Goal: Task Accomplishment & Management: Manage account settings

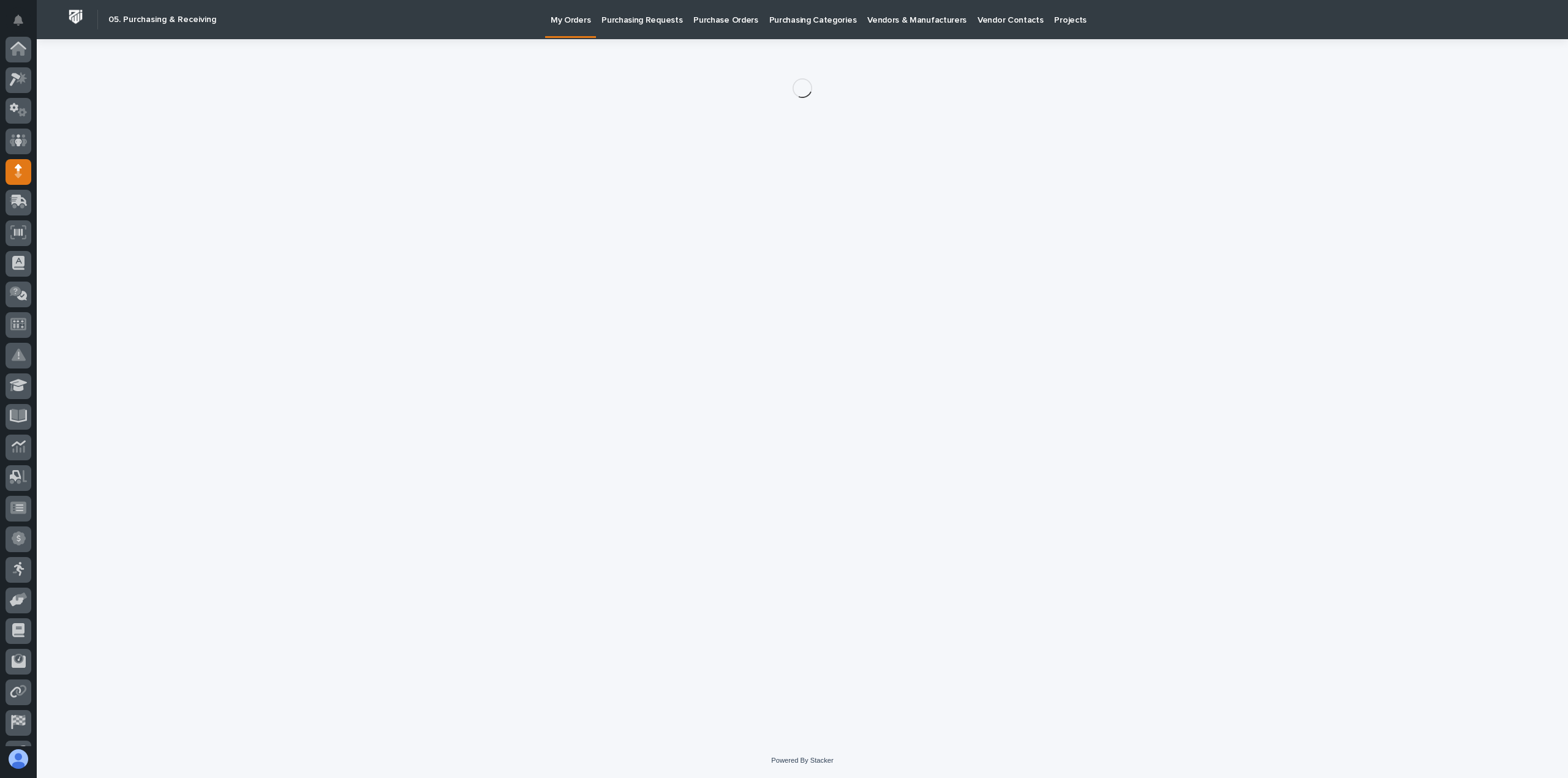
scroll to position [85, 0]
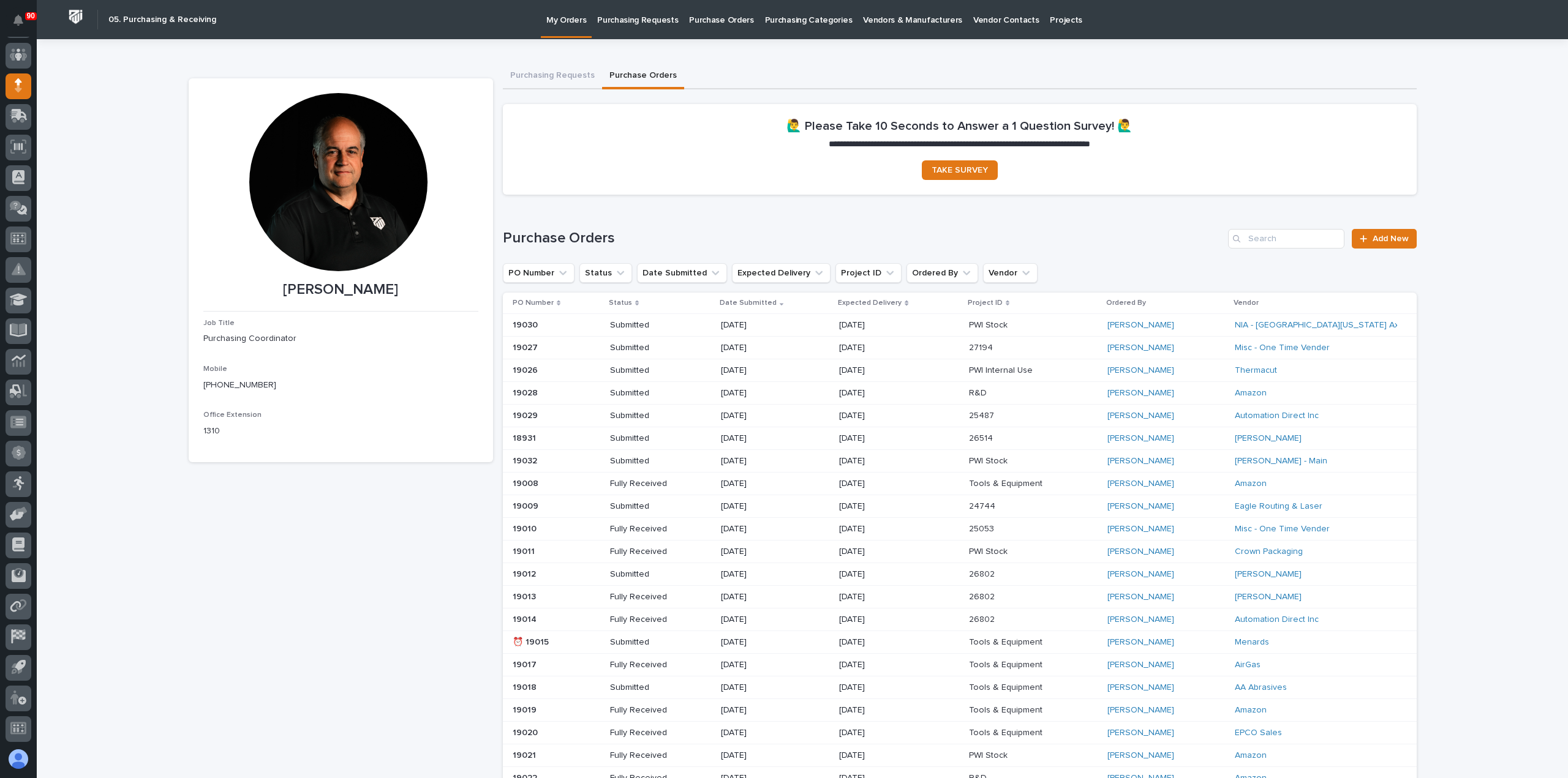
click at [626, 19] on p "Purchasing Requests" at bounding box center [637, 13] width 81 height 26
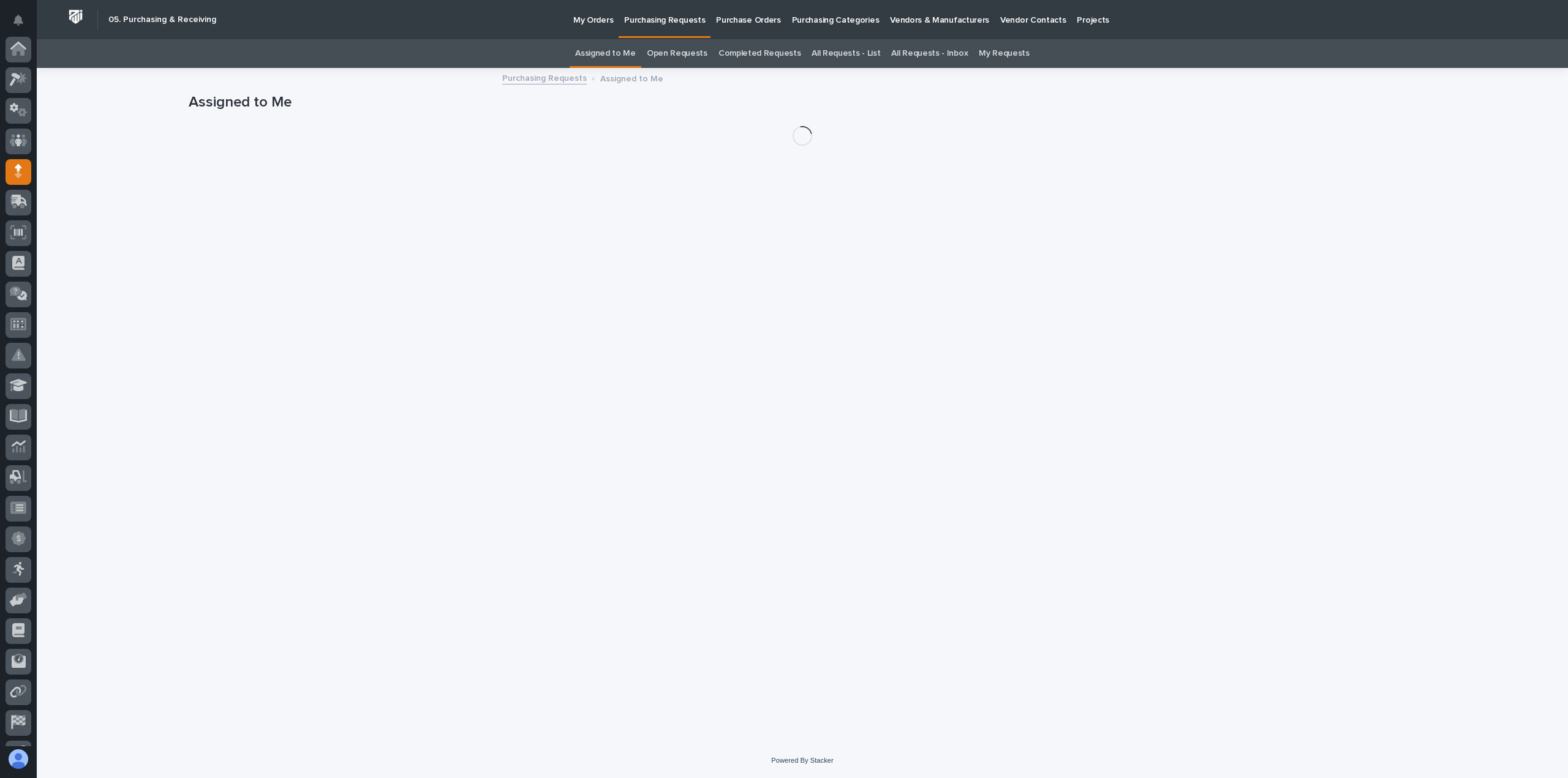
scroll to position [85, 0]
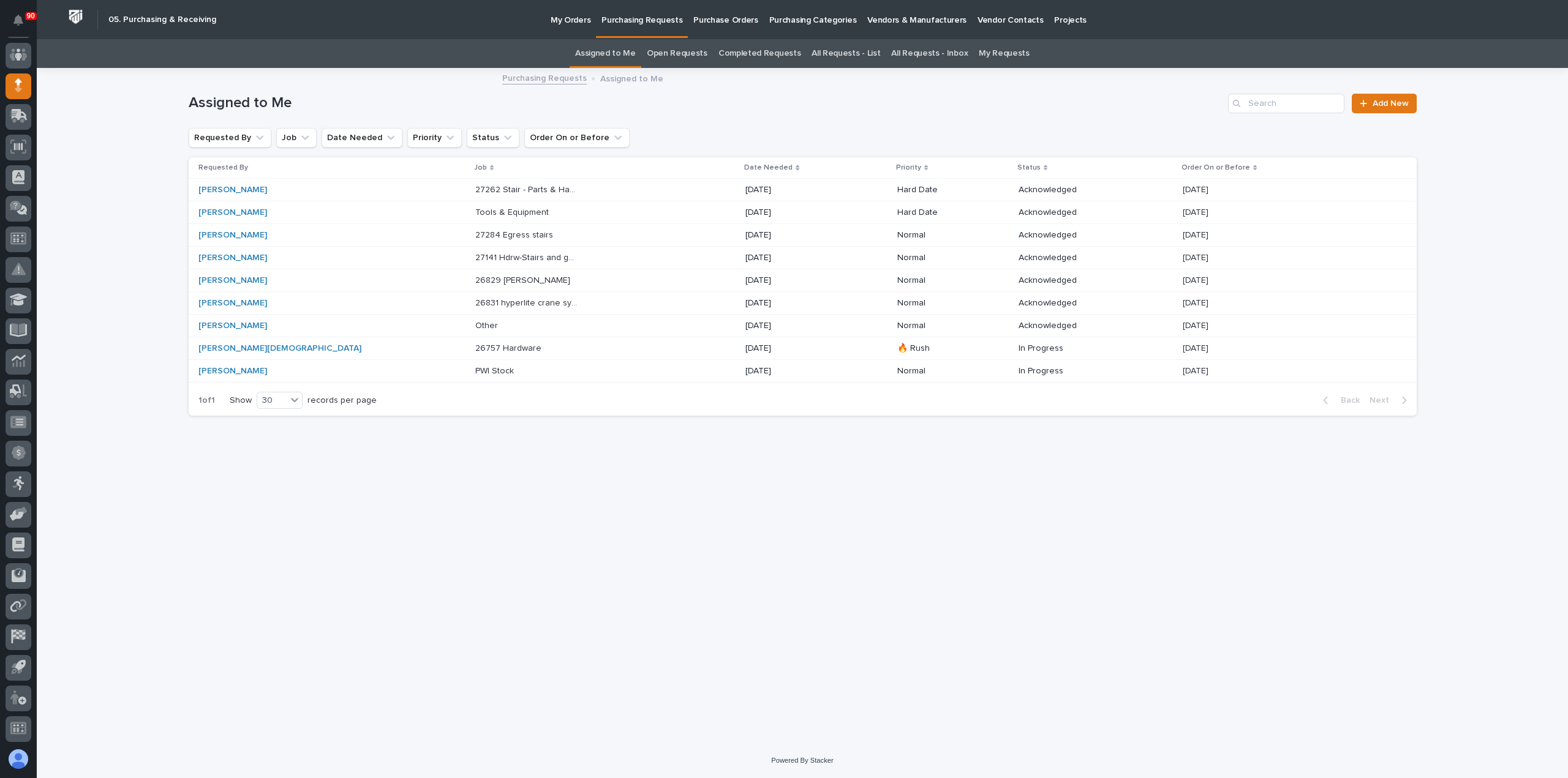
click at [475, 347] on p "26757 Hardware" at bounding box center [509, 347] width 69 height 13
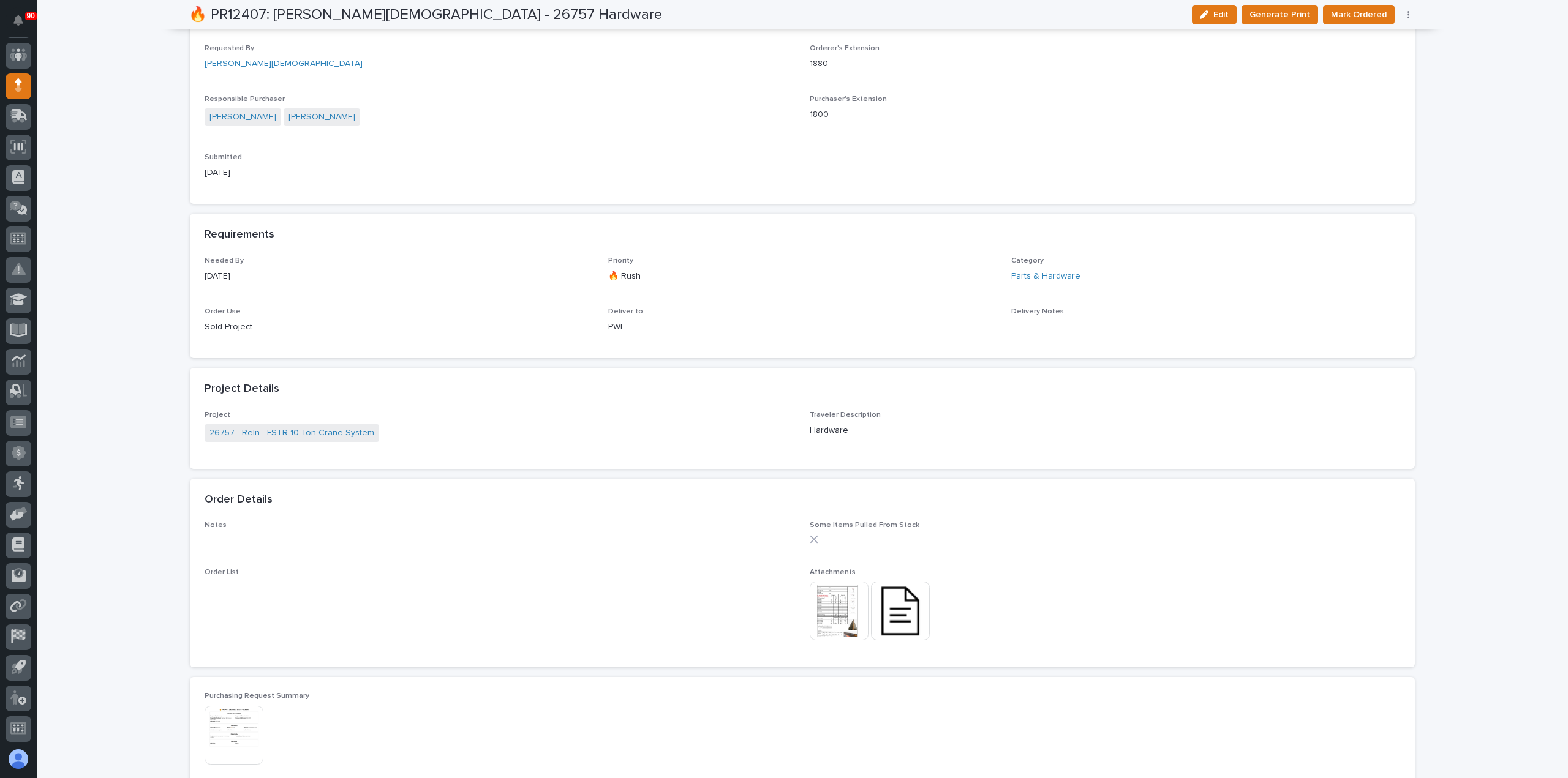
scroll to position [429, 0]
click at [834, 592] on img at bounding box center [839, 606] width 59 height 59
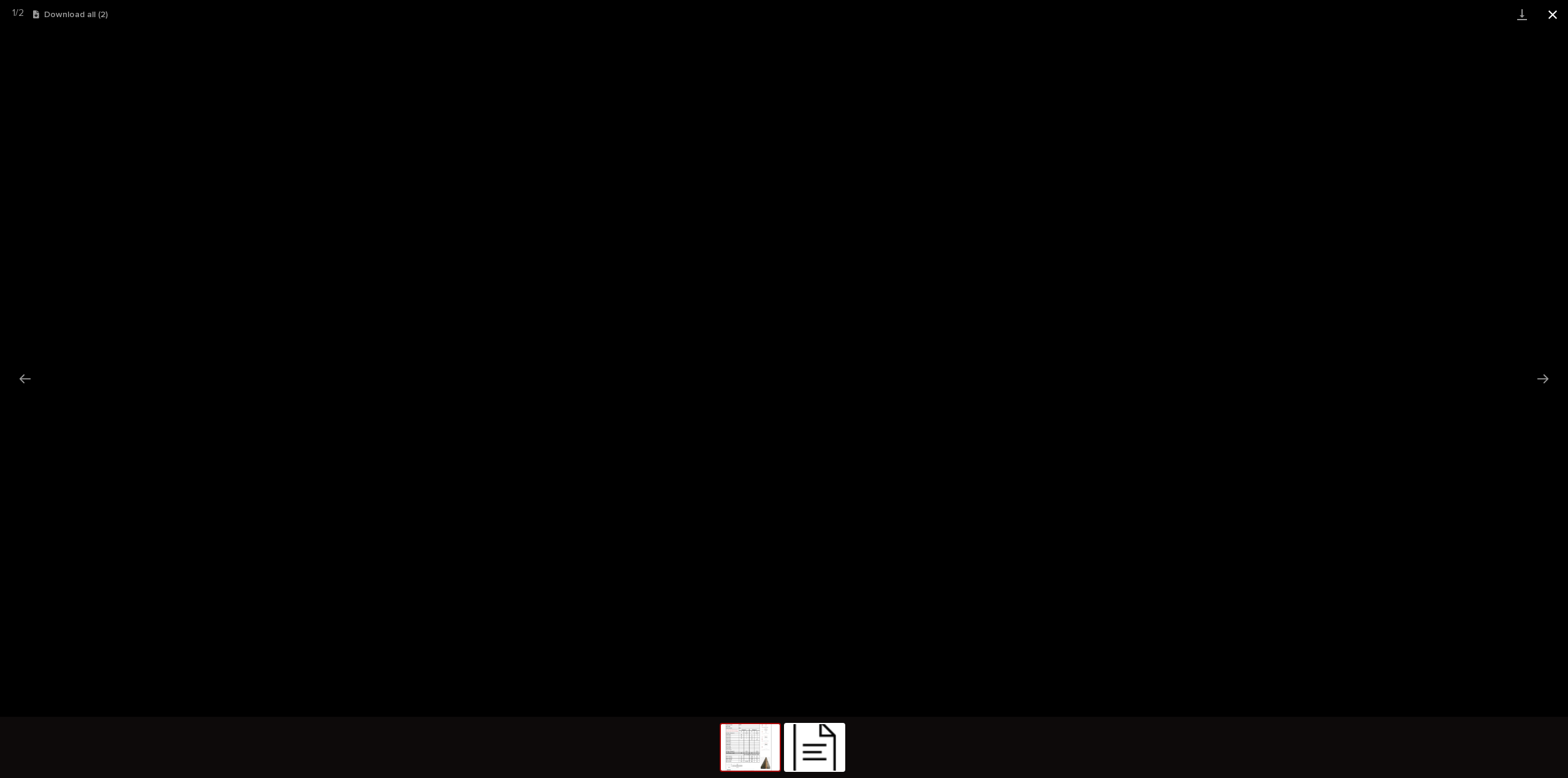
click at [1555, 13] on button "Close gallery" at bounding box center [1553, 14] width 31 height 29
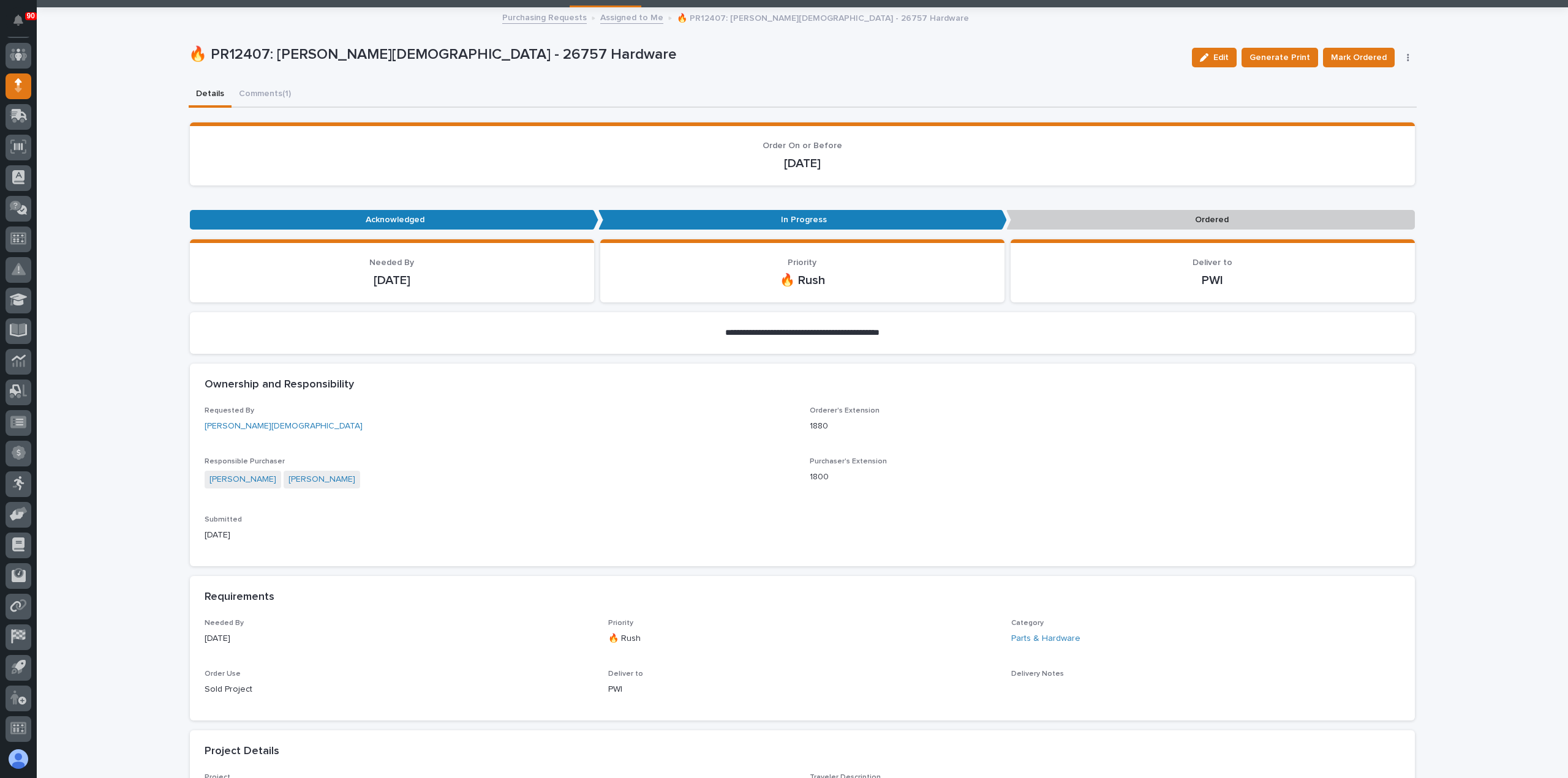
scroll to position [0, 0]
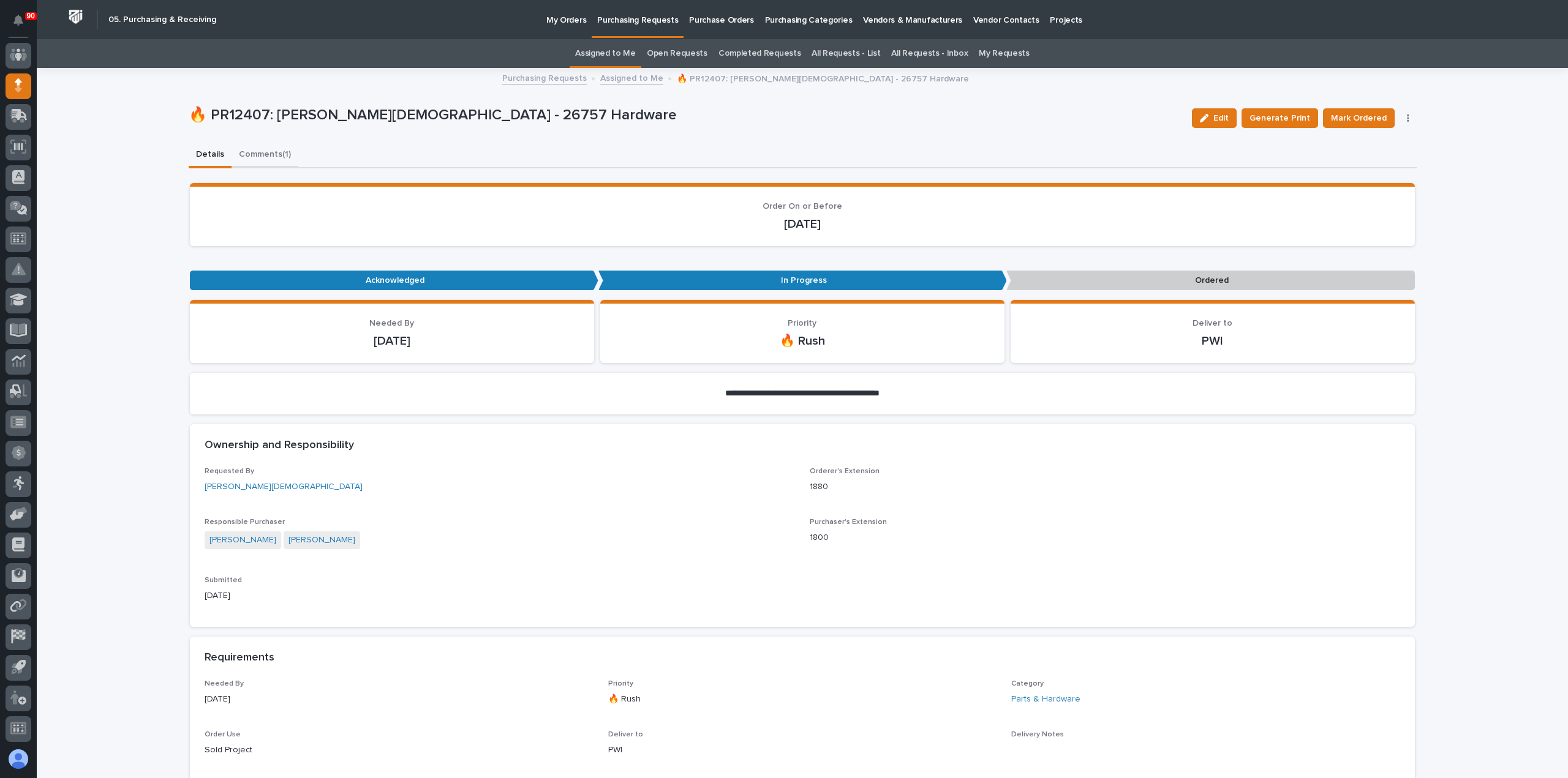
click at [242, 151] on button "Comments (1)" at bounding box center [264, 155] width 67 height 26
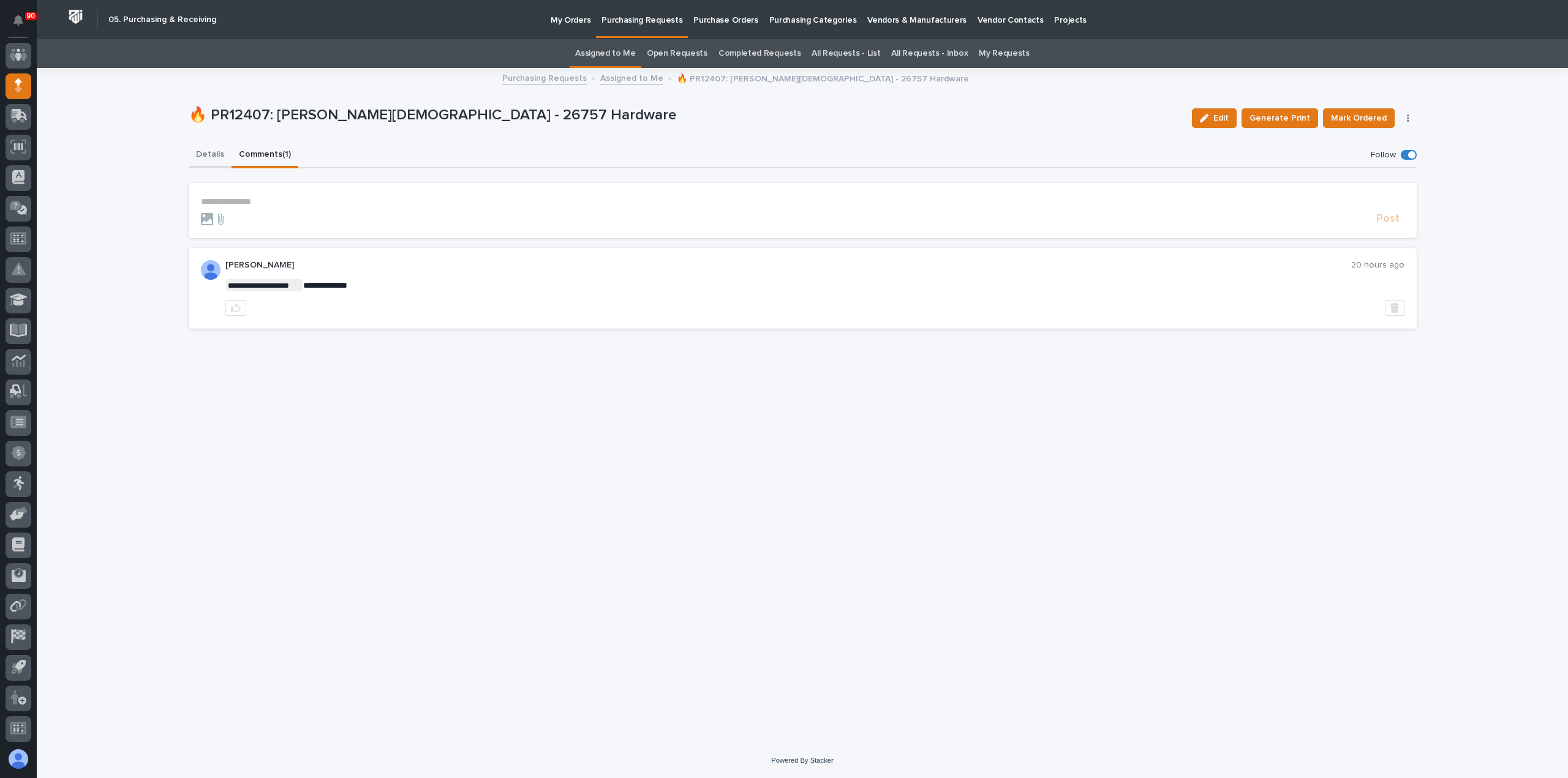
click at [203, 153] on button "Details" at bounding box center [209, 155] width 43 height 26
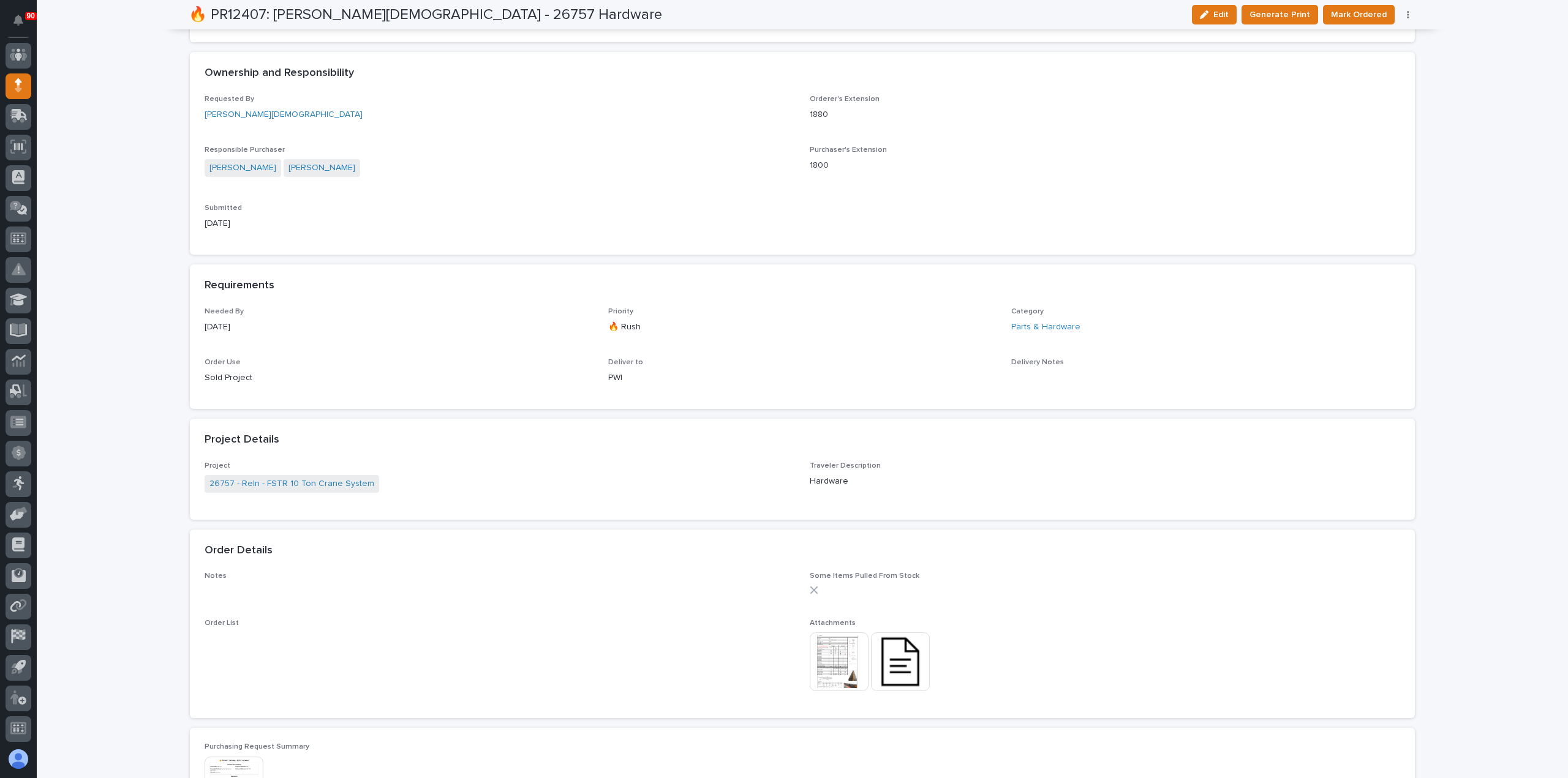
scroll to position [489, 0]
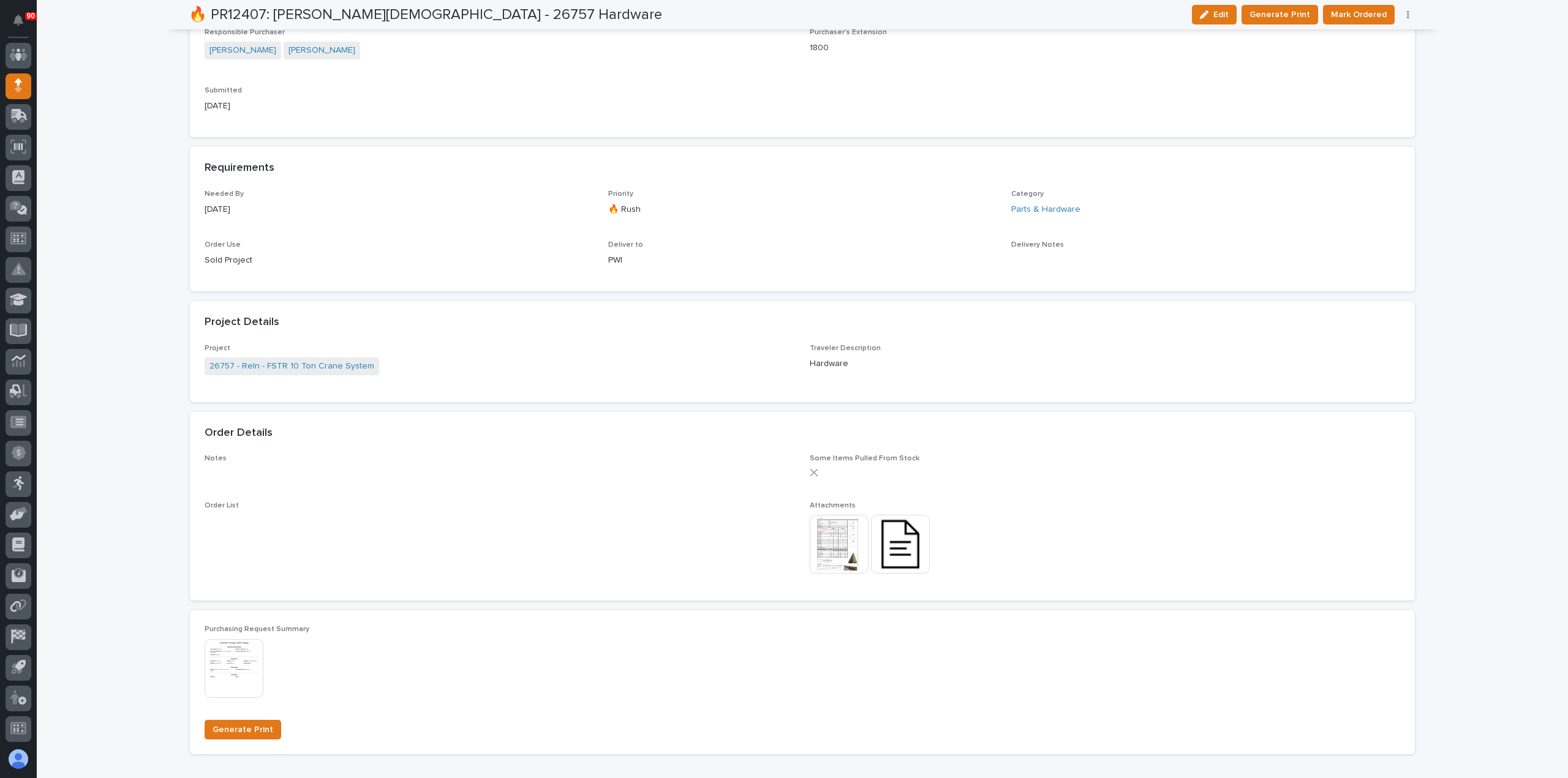
click at [900, 543] on img at bounding box center [900, 544] width 59 height 59
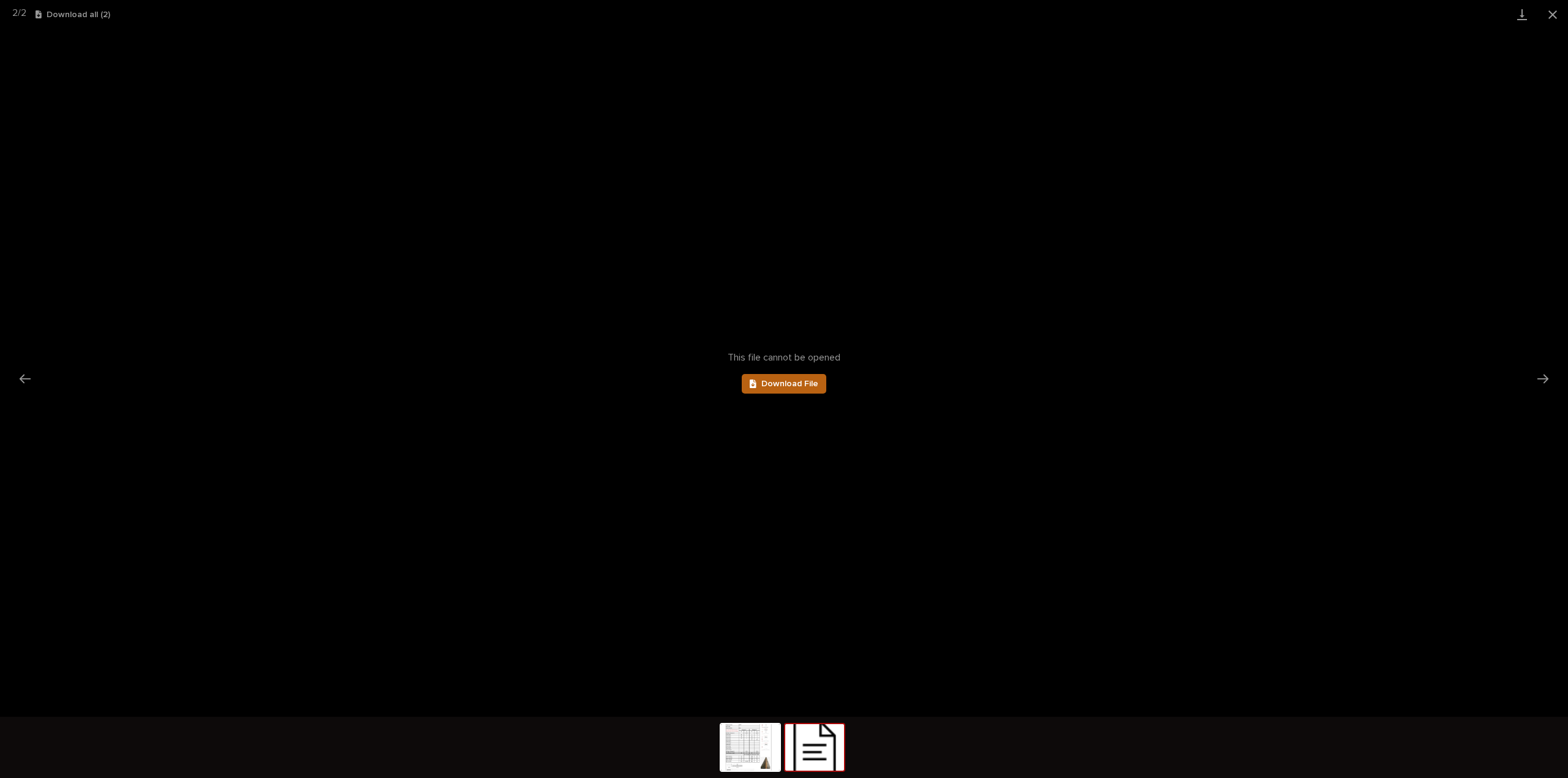
click at [809, 384] on span "Download File" at bounding box center [790, 384] width 57 height 8
drag, startPoint x: 1551, startPoint y: 8, endPoint x: 1545, endPoint y: 10, distance: 6.3
click at [1550, 8] on button "Close gallery" at bounding box center [1553, 14] width 31 height 29
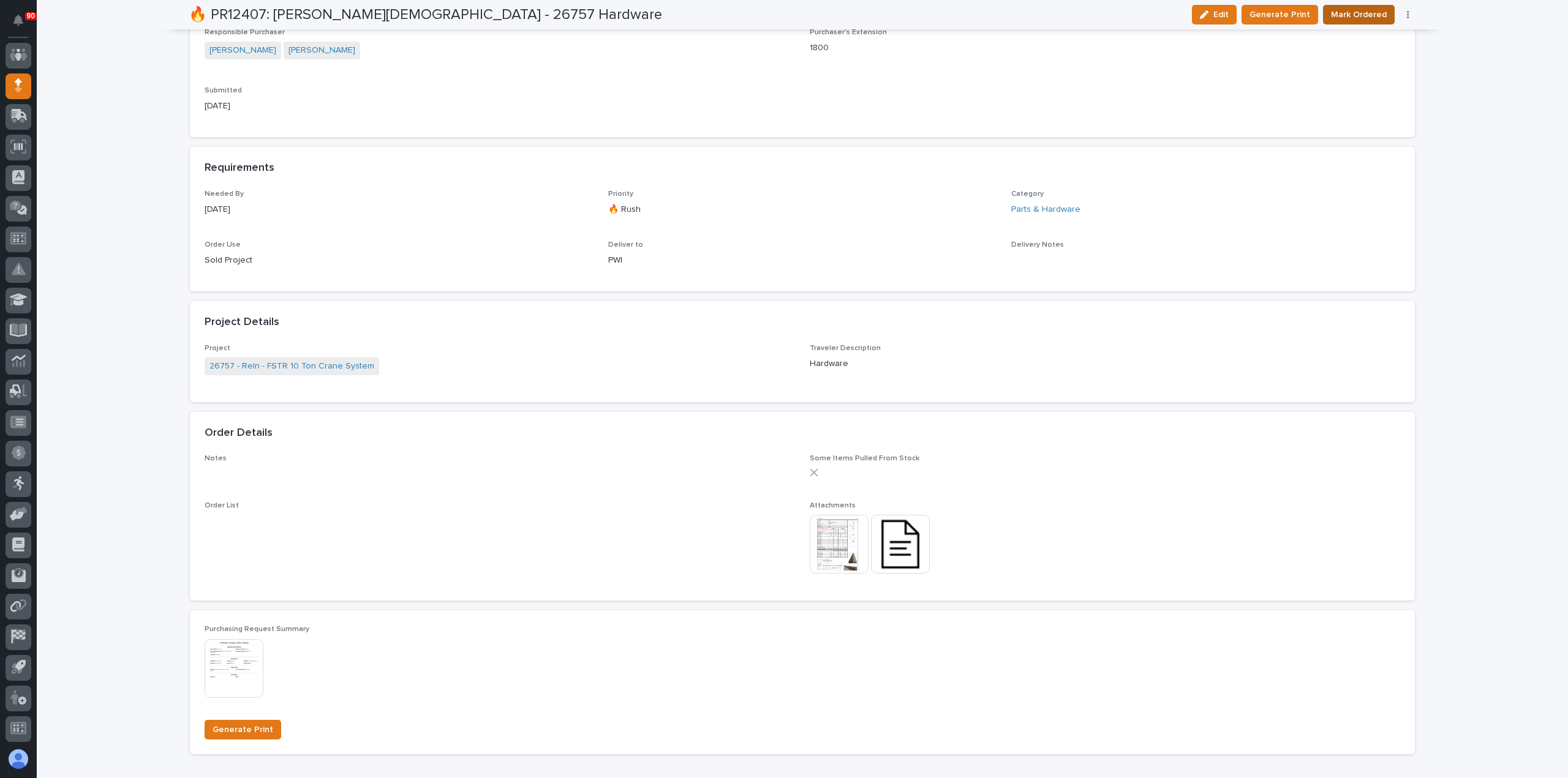
click at [1357, 5] on button "Mark Ordered" at bounding box center [1359, 15] width 71 height 20
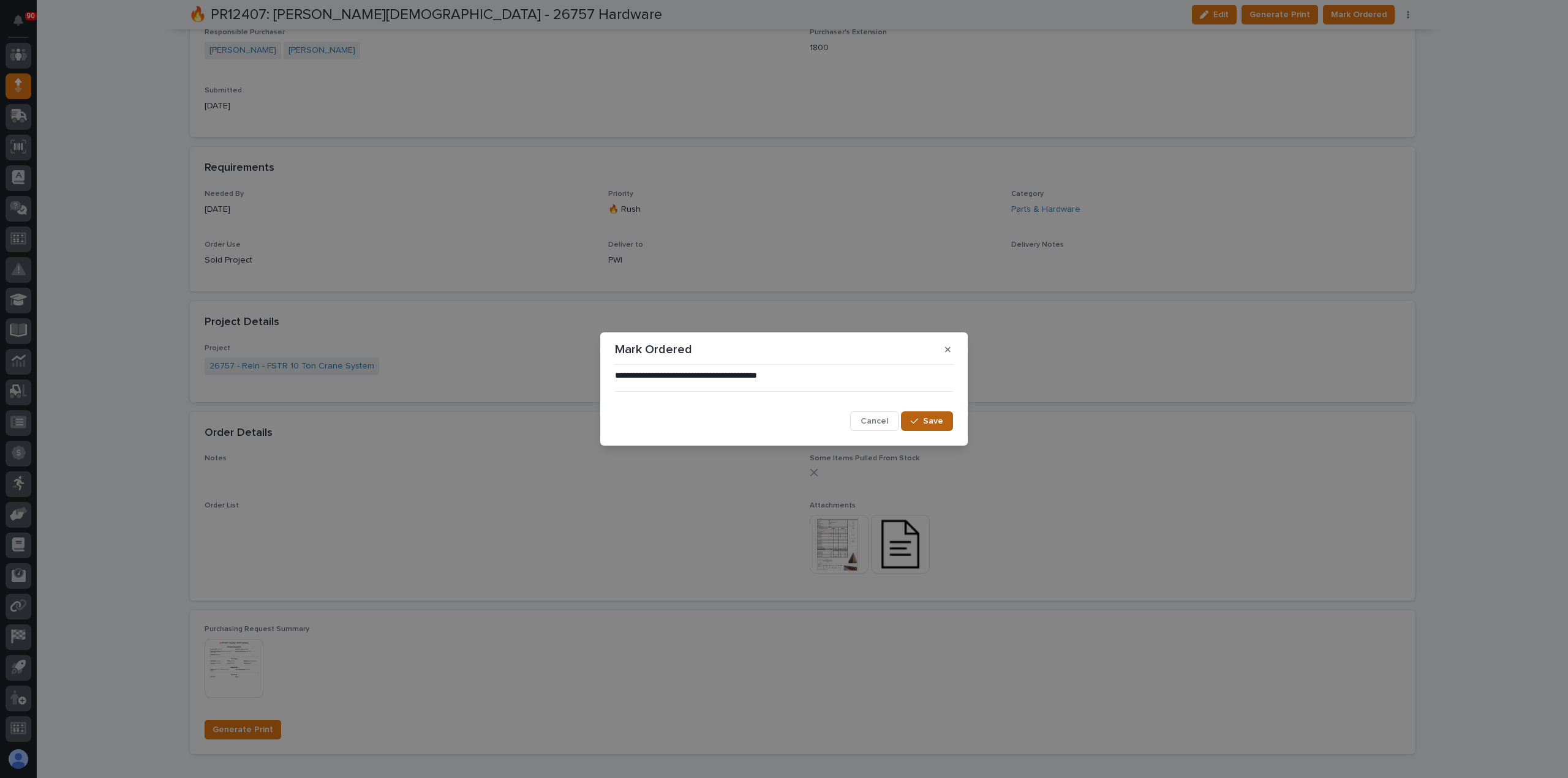
click at [937, 422] on span "Save" at bounding box center [933, 422] width 20 height 11
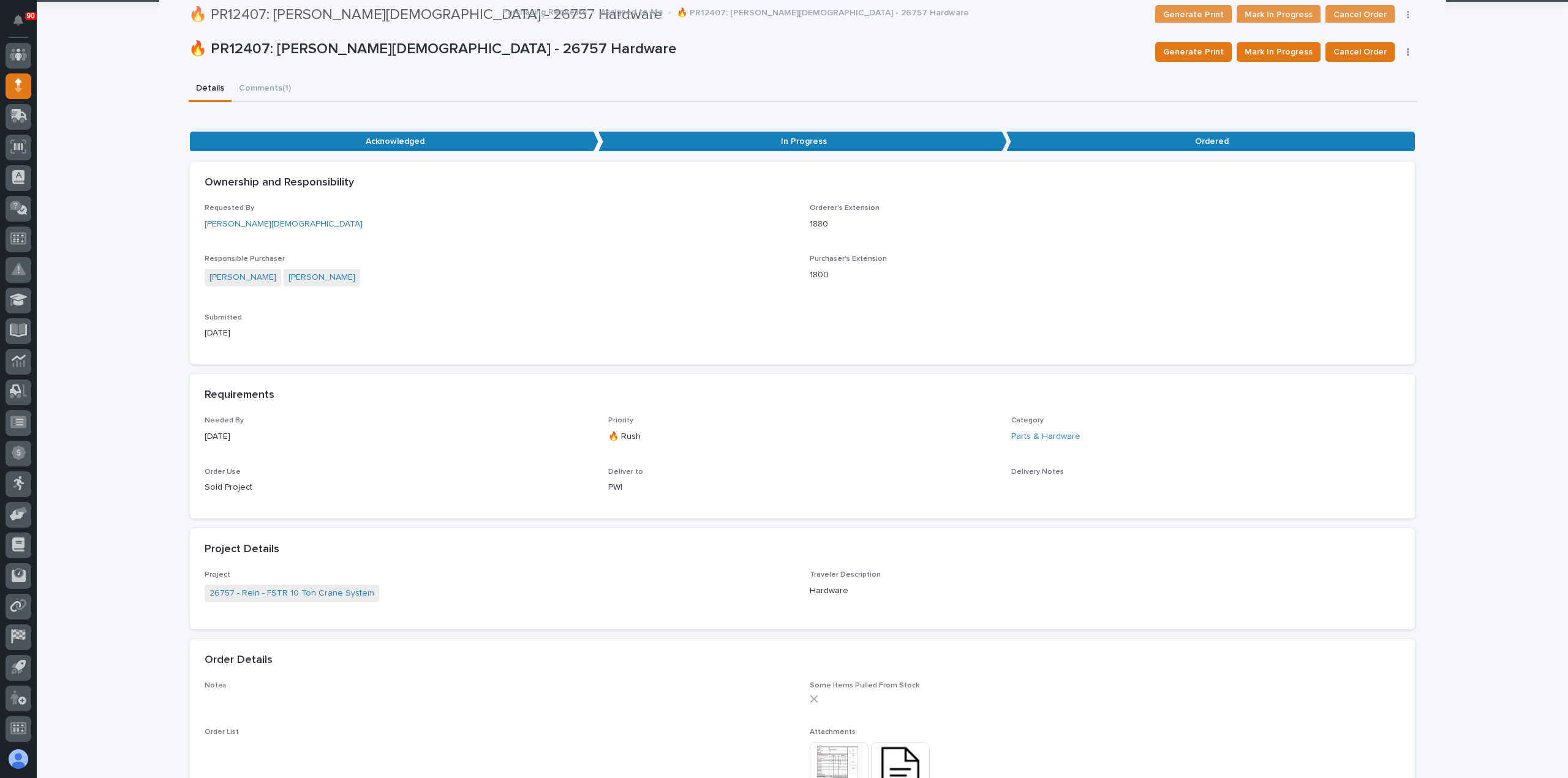
scroll to position [0, 0]
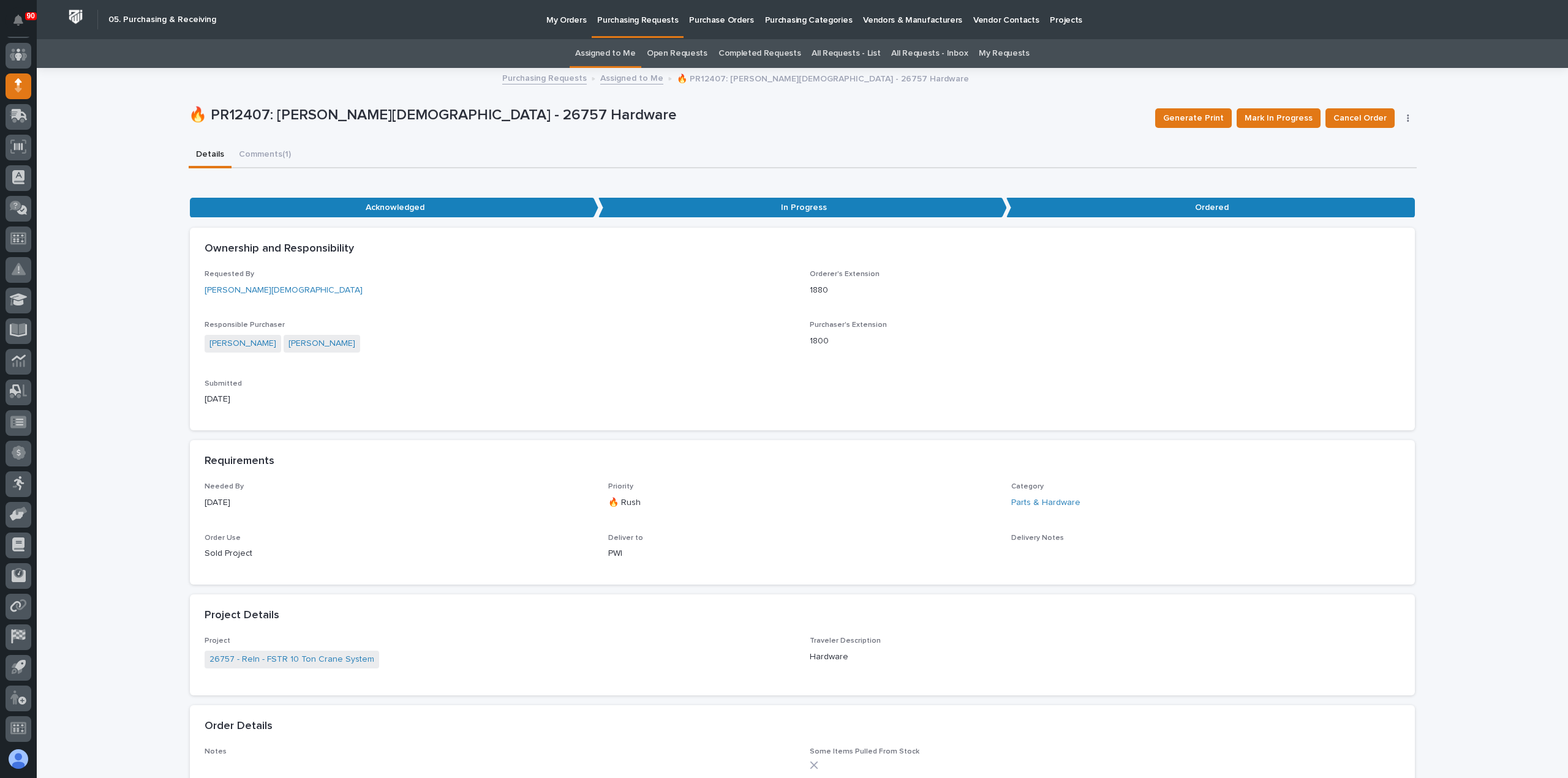
click at [635, 18] on p "Purchasing Requests" at bounding box center [637, 13] width 81 height 26
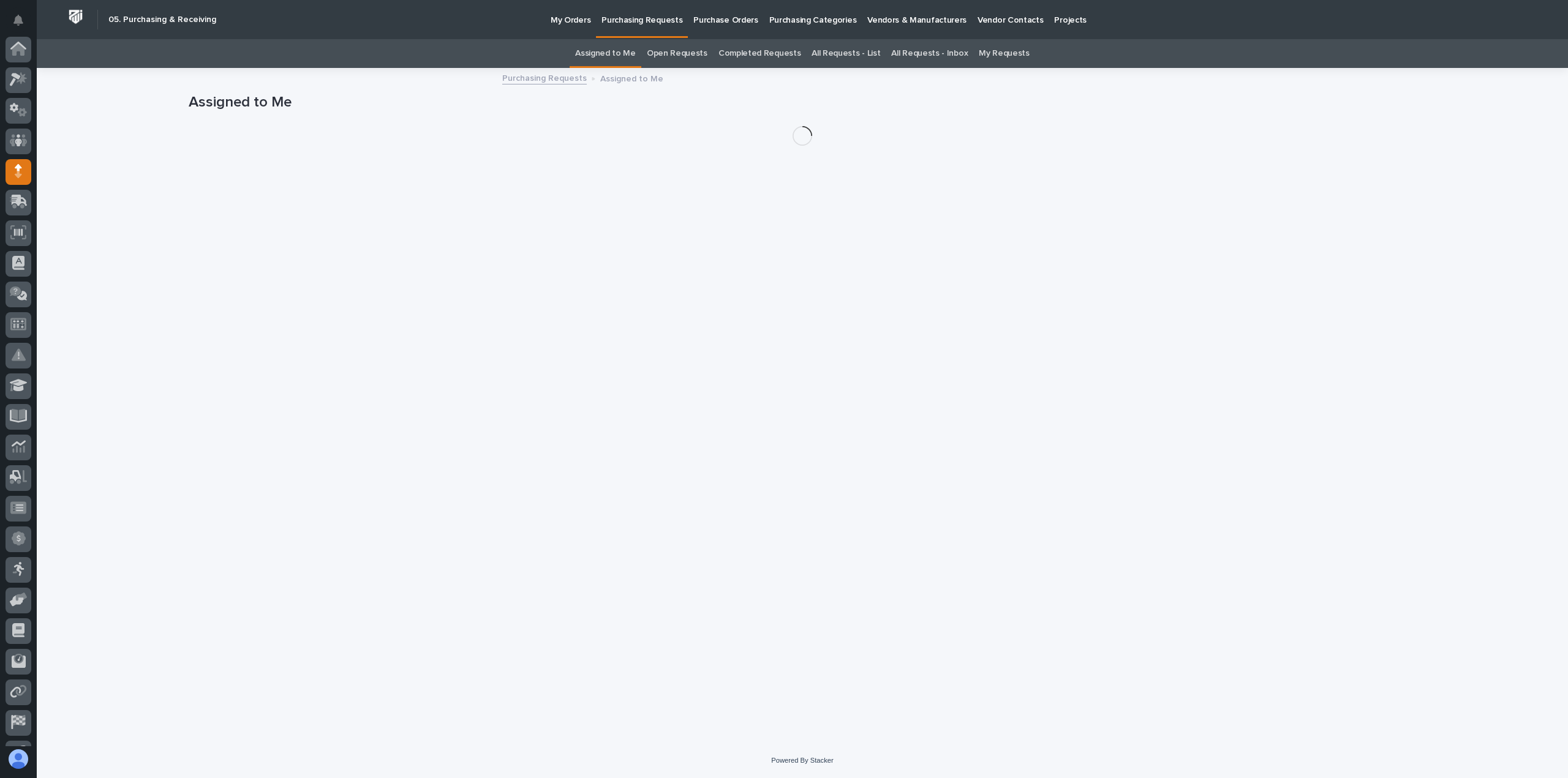
scroll to position [85, 0]
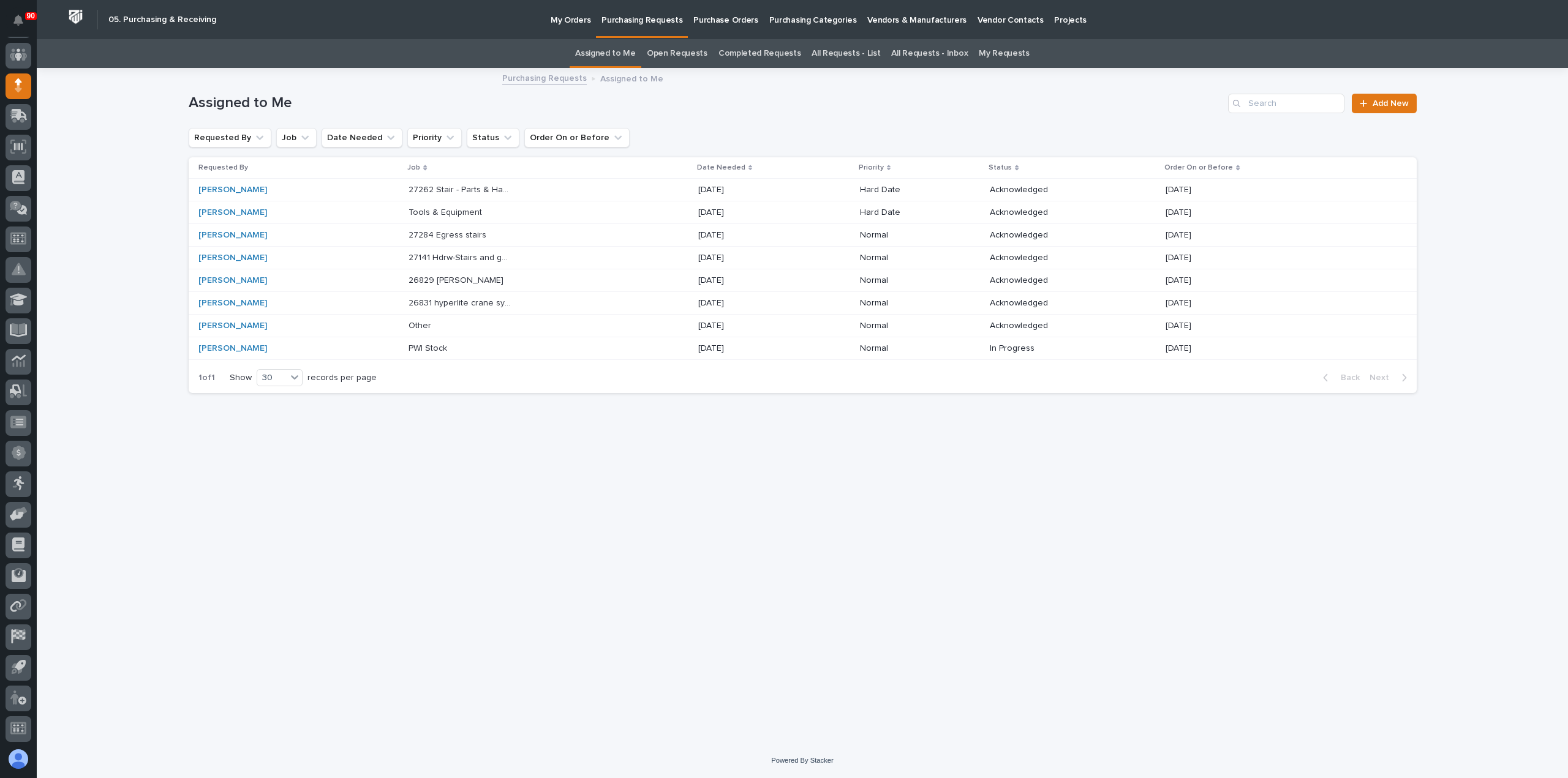
click at [486, 190] on p "27262 Stair - Parts & Hardware" at bounding box center [461, 189] width 105 height 13
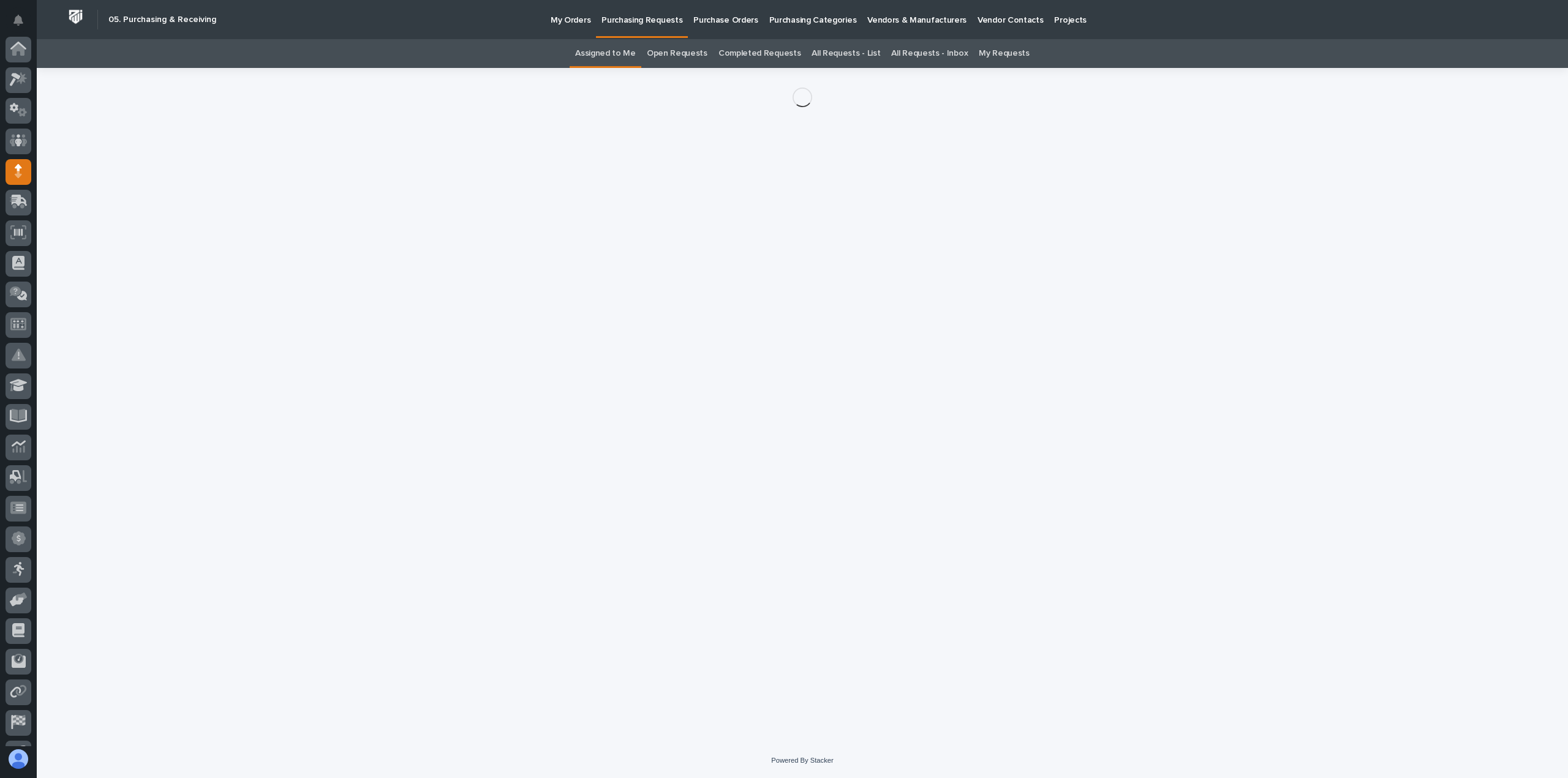
scroll to position [85, 0]
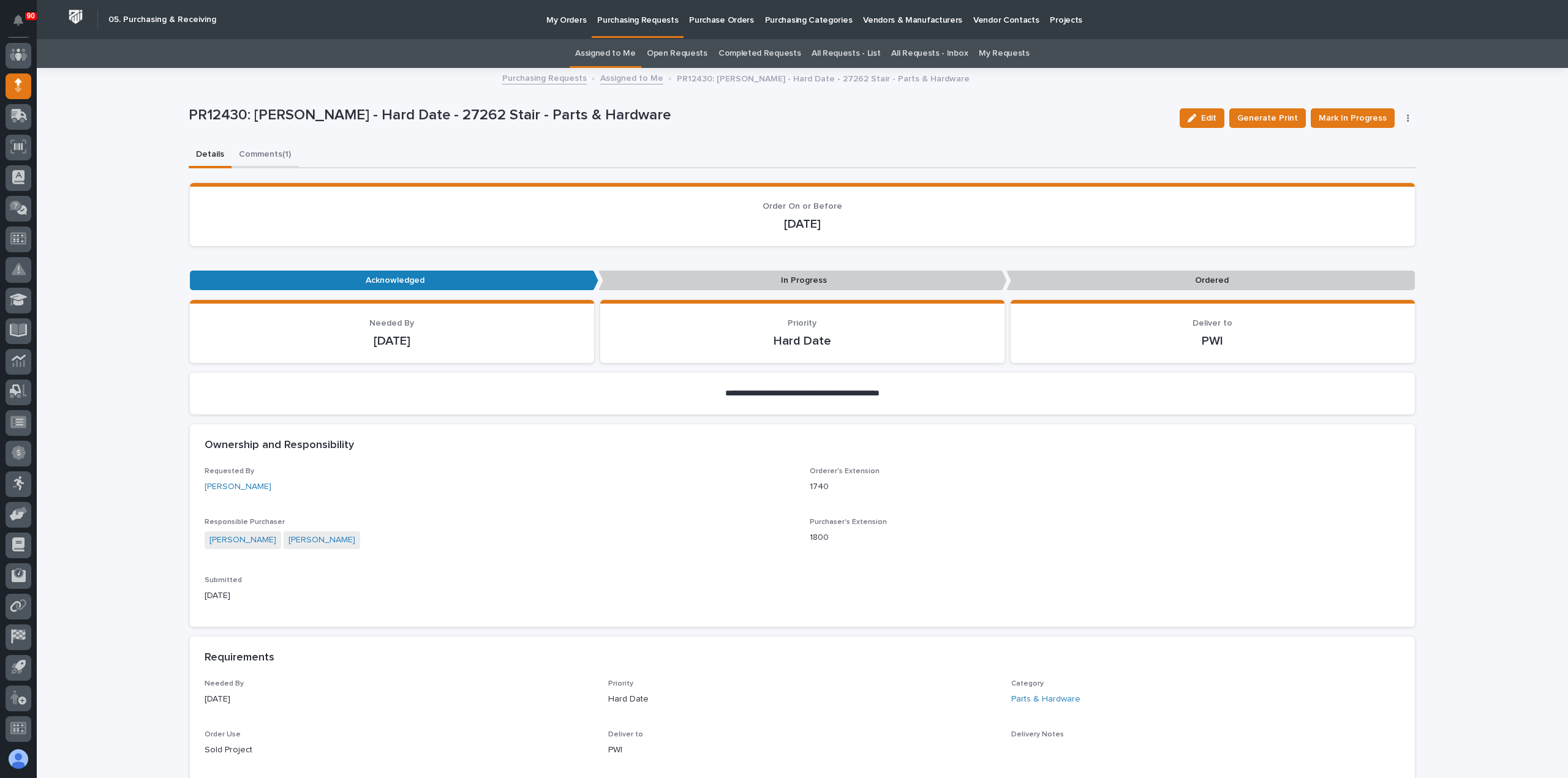
click at [256, 148] on button "Comments (1)" at bounding box center [264, 155] width 67 height 26
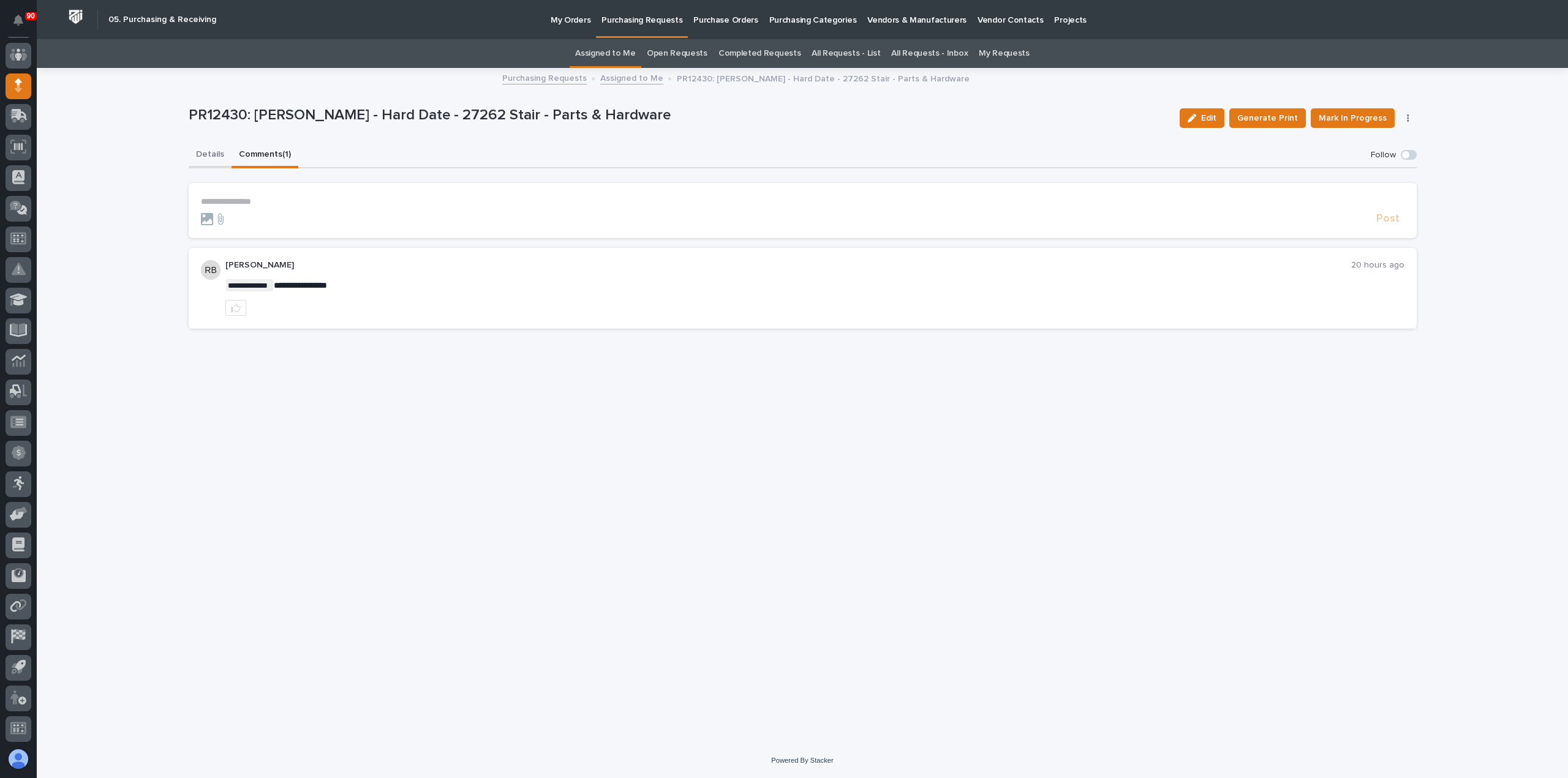
click at [207, 153] on button "Details" at bounding box center [209, 155] width 43 height 26
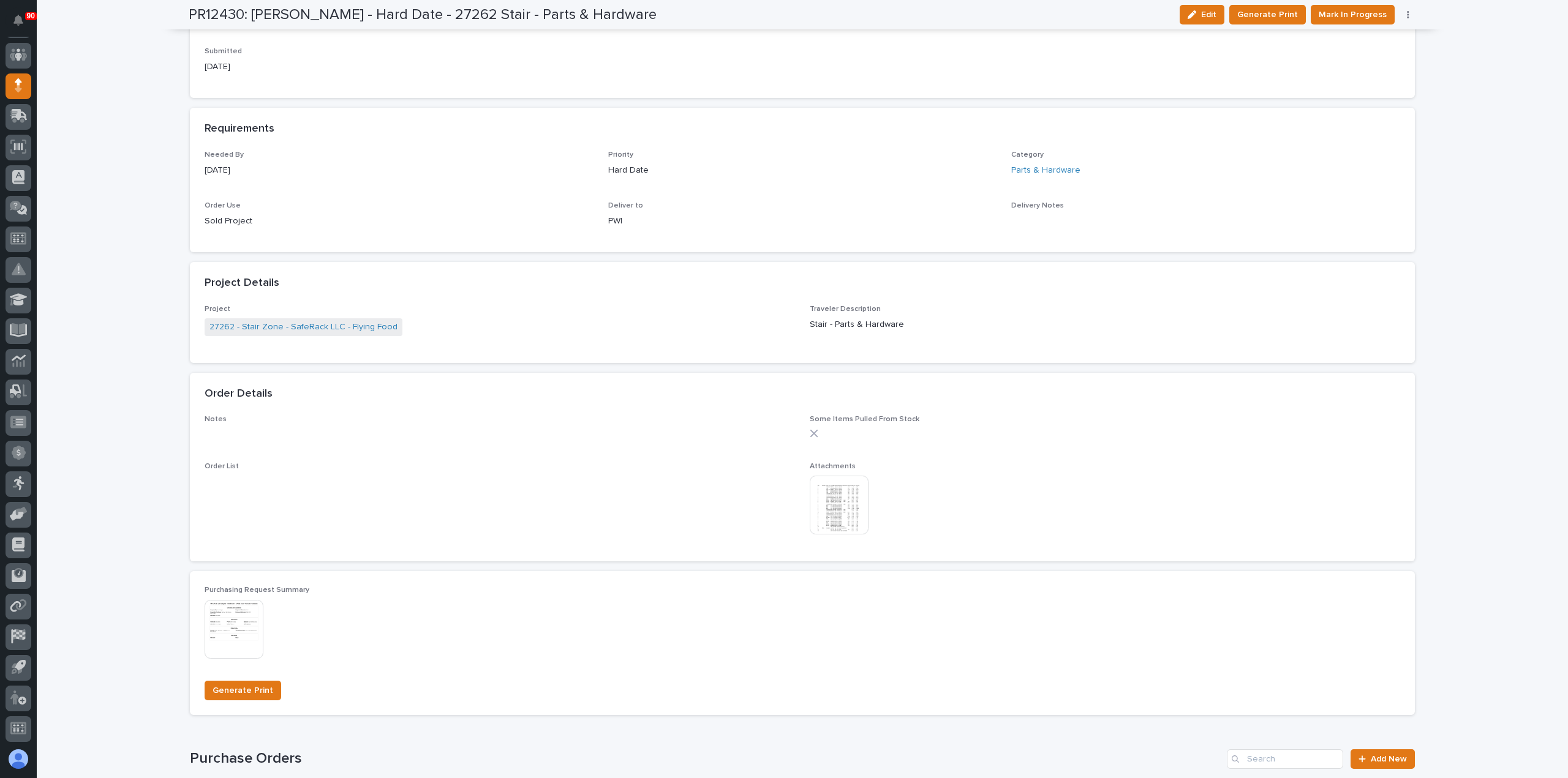
scroll to position [612, 0]
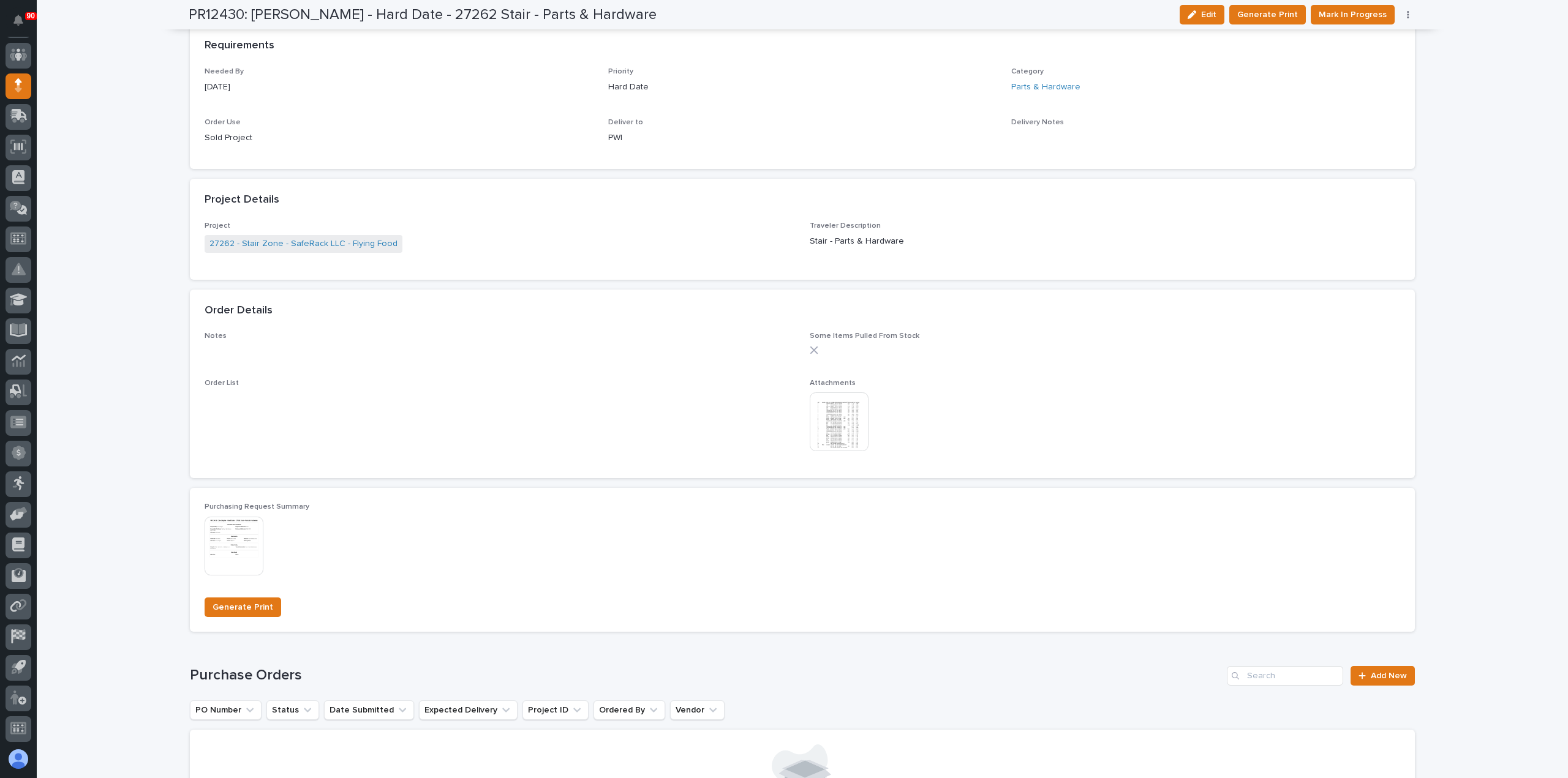
click at [840, 419] on img at bounding box center [839, 422] width 59 height 59
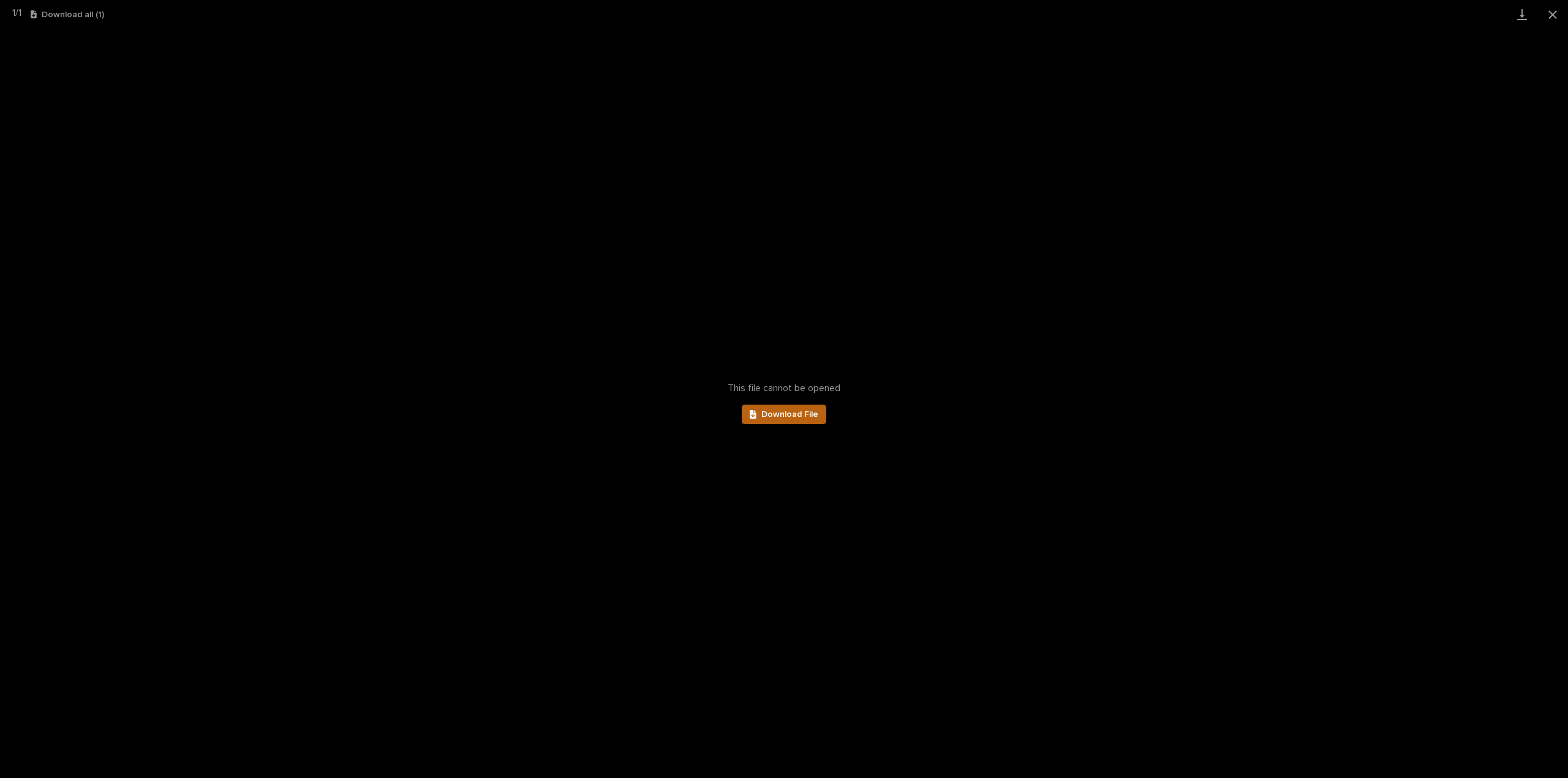
click at [797, 408] on link "Download File" at bounding box center [784, 415] width 85 height 20
click at [1558, 13] on button "Close gallery" at bounding box center [1553, 14] width 31 height 29
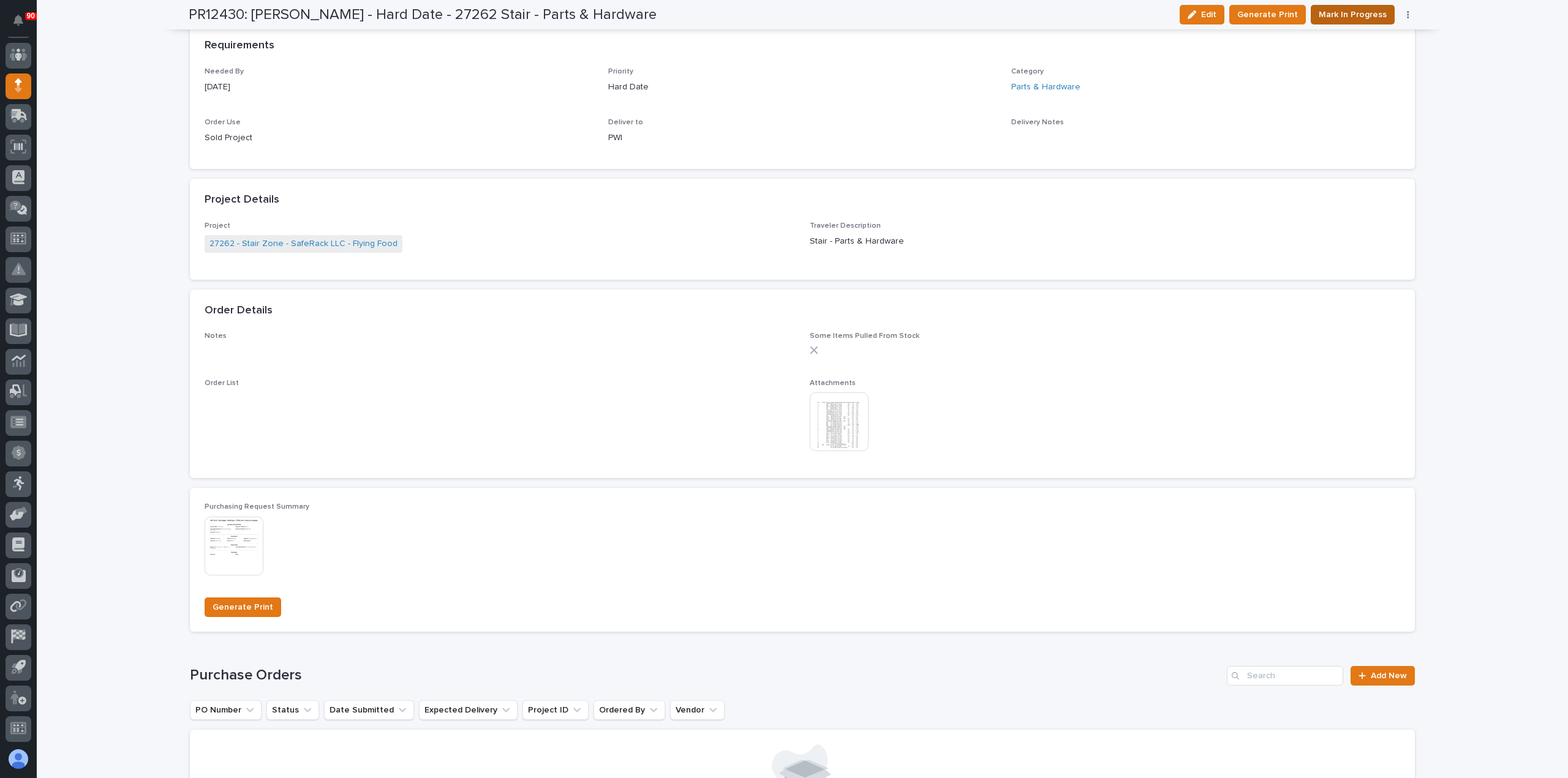
click at [1350, 14] on span "Mark In Progress" at bounding box center [1352, 14] width 68 height 15
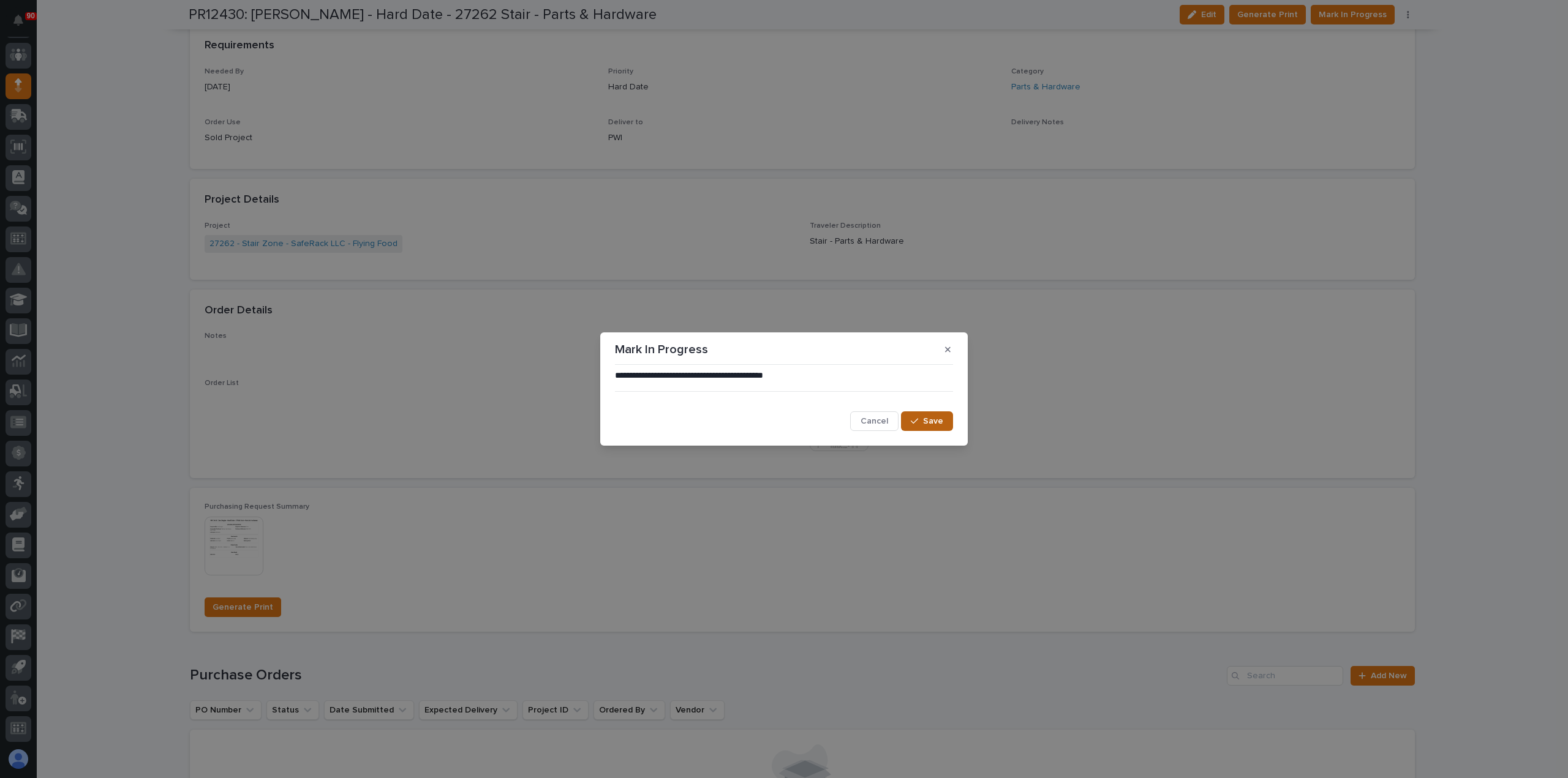
click at [921, 422] on div "button" at bounding box center [916, 421] width 12 height 8
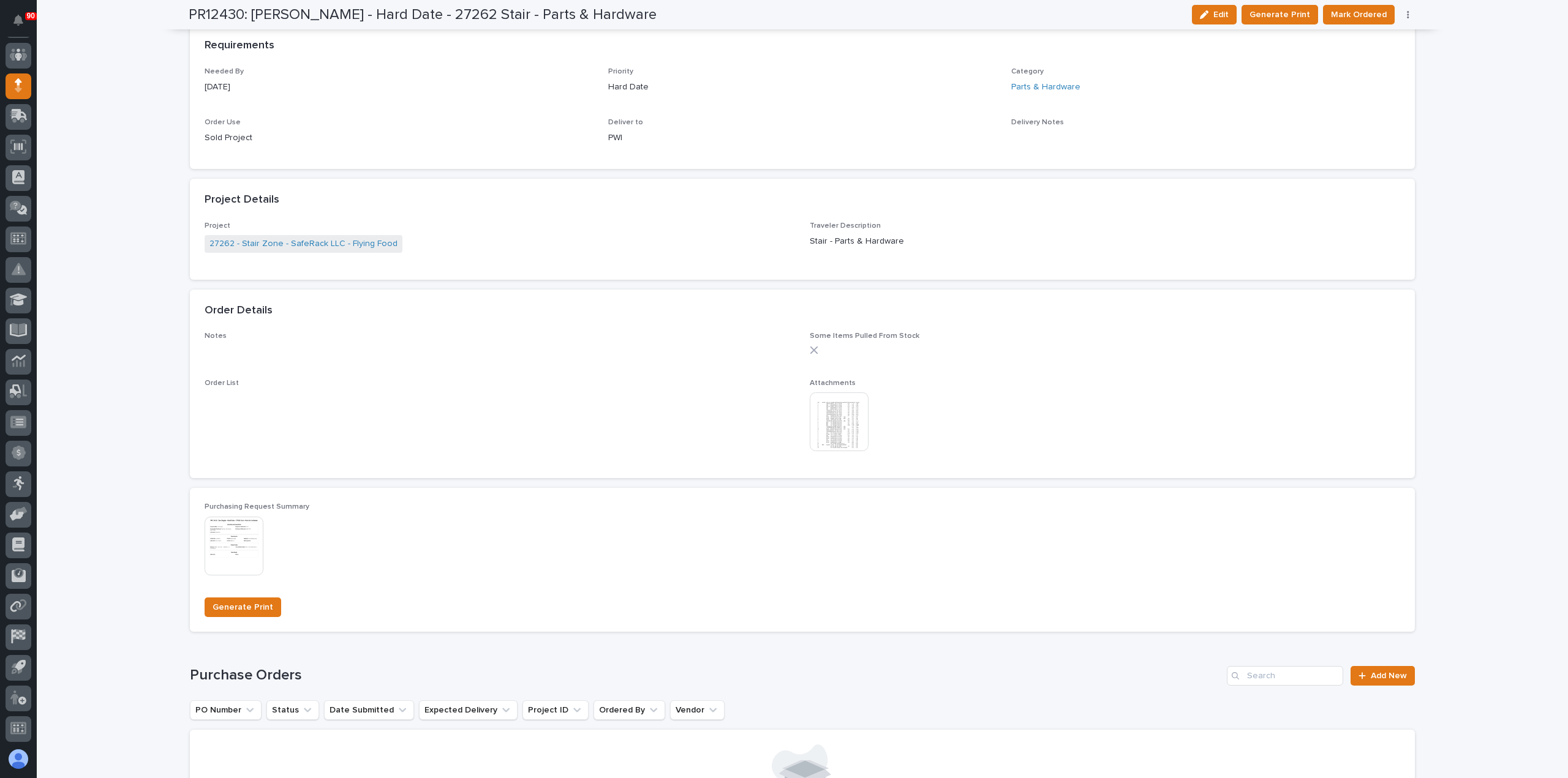
click at [1339, 11] on span "Mark Ordered" at bounding box center [1359, 14] width 56 height 15
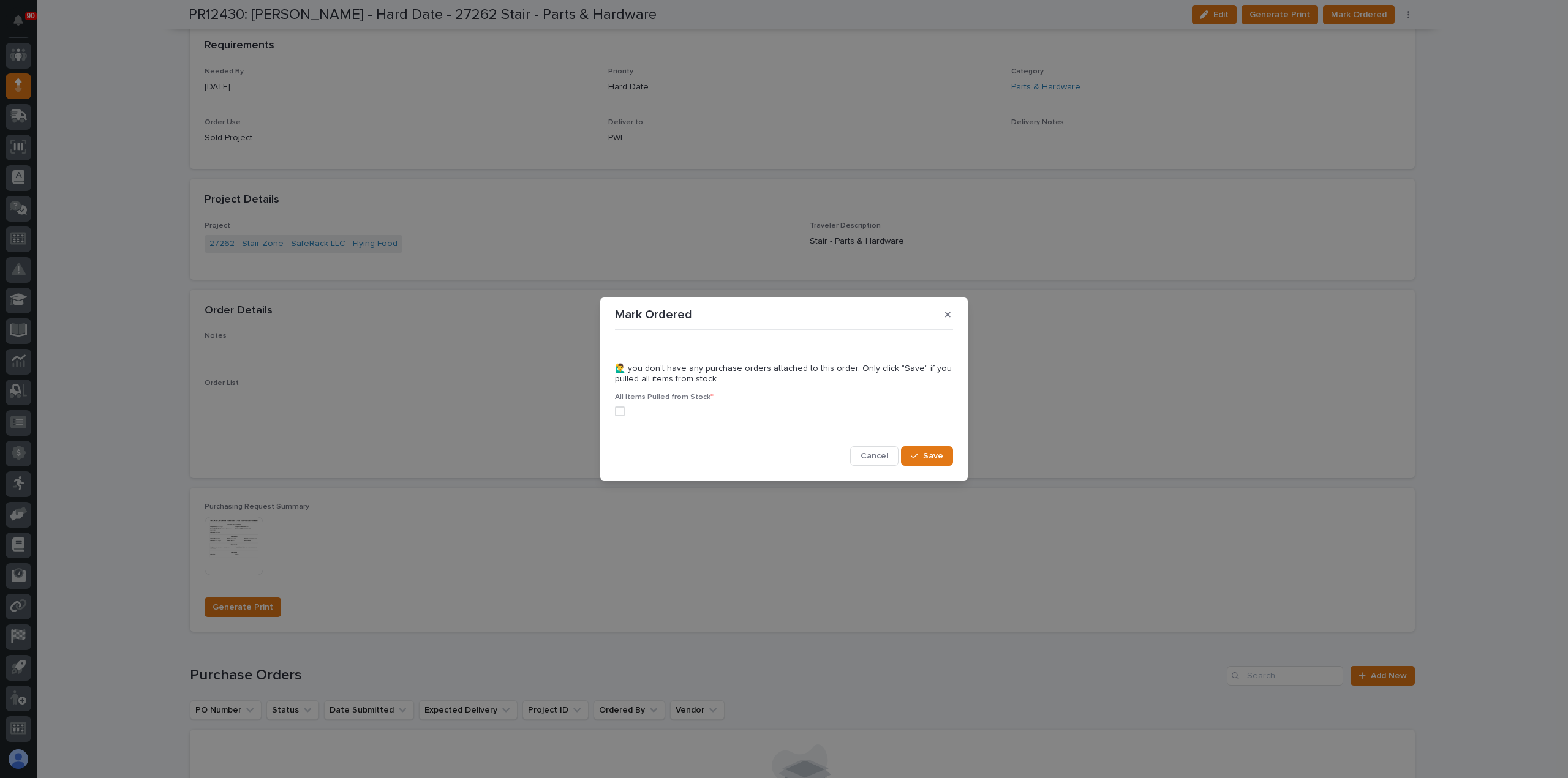
click at [619, 410] on span at bounding box center [620, 412] width 10 height 10
click at [945, 459] on button "Save" at bounding box center [927, 456] width 52 height 20
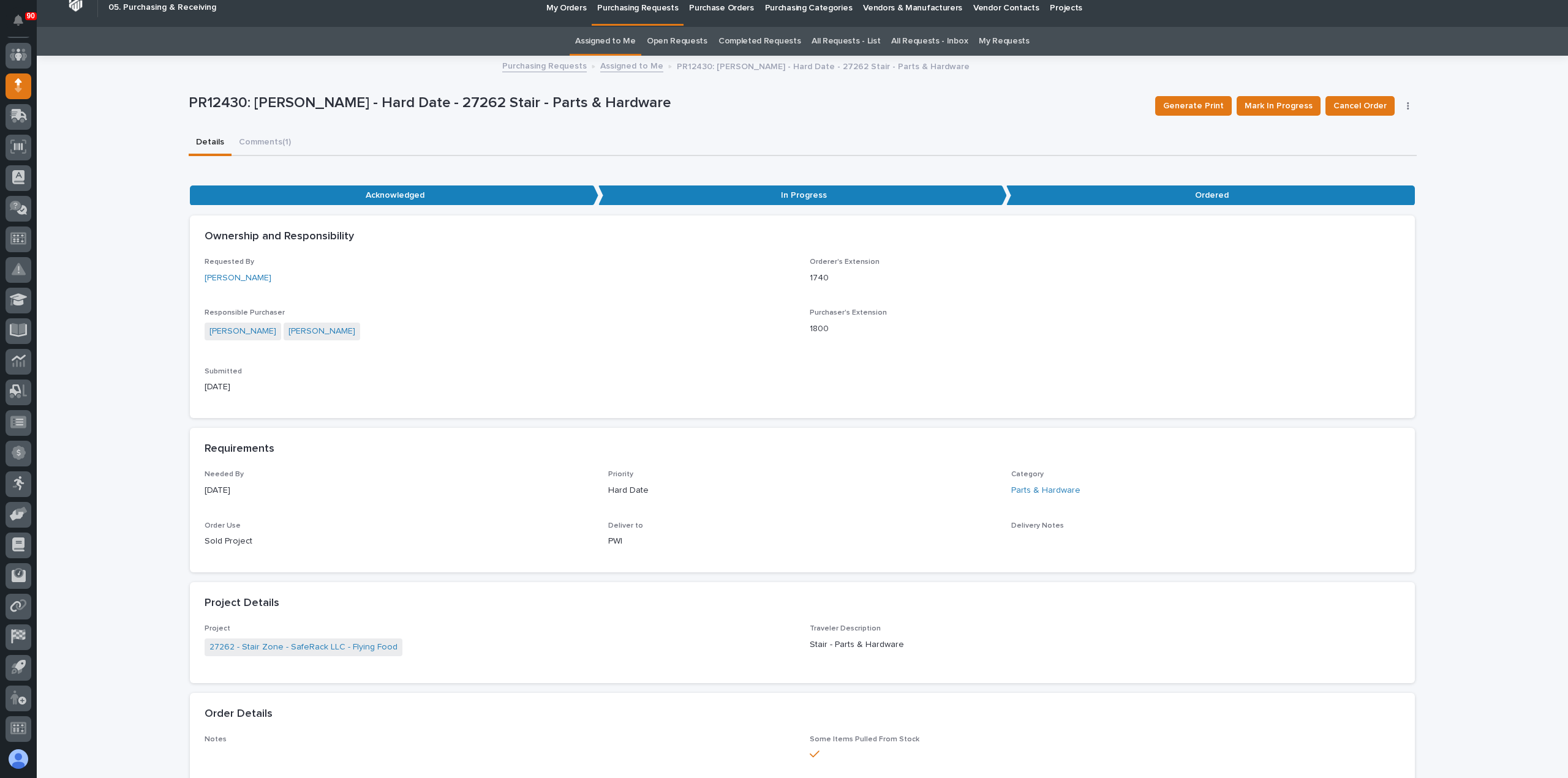
scroll to position [0, 0]
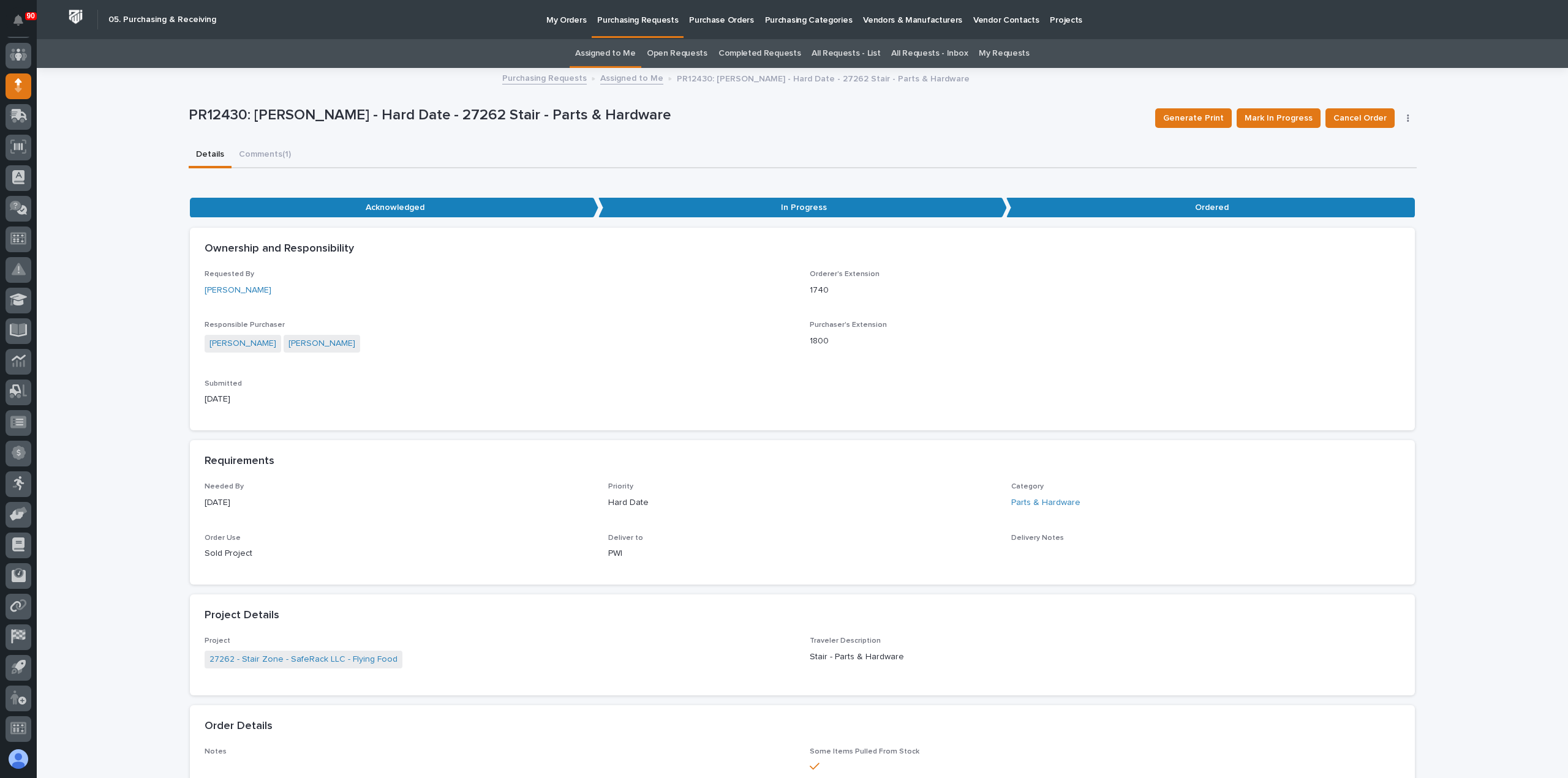
click at [654, 18] on p "Purchasing Requests" at bounding box center [637, 13] width 81 height 26
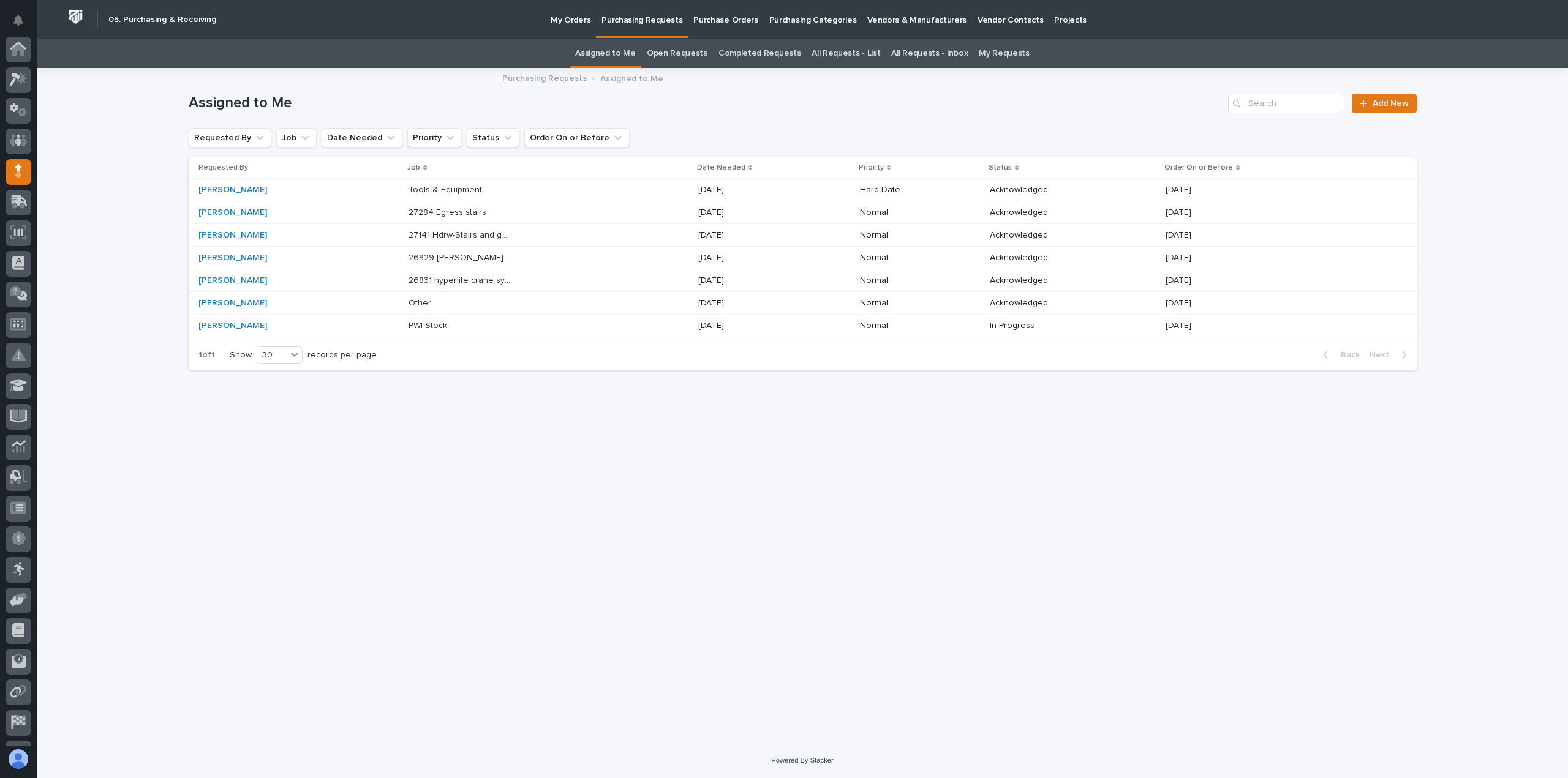
scroll to position [85, 0]
click at [445, 211] on p "27284 Egress stairs" at bounding box center [448, 211] width 81 height 13
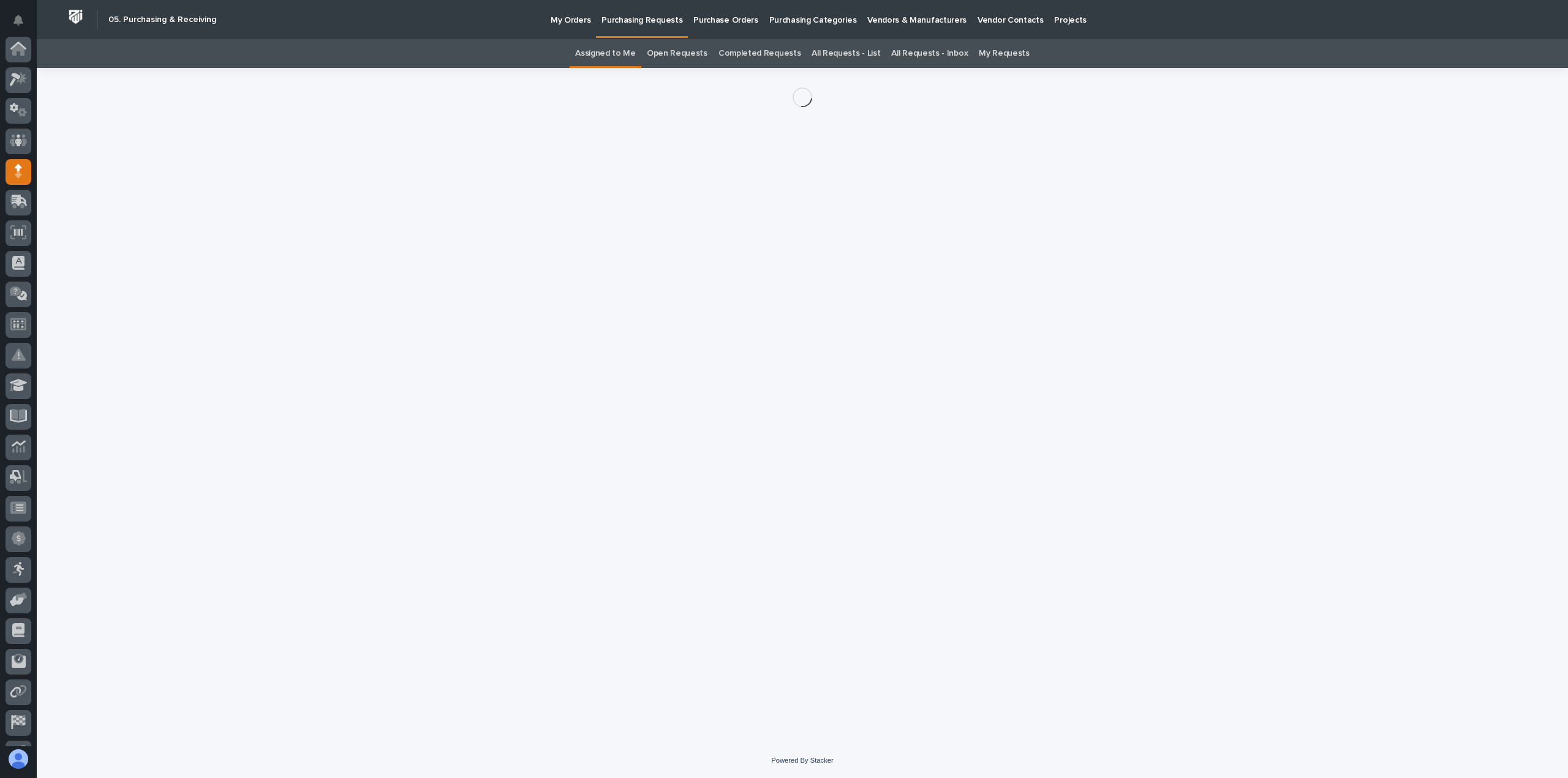
scroll to position [85, 0]
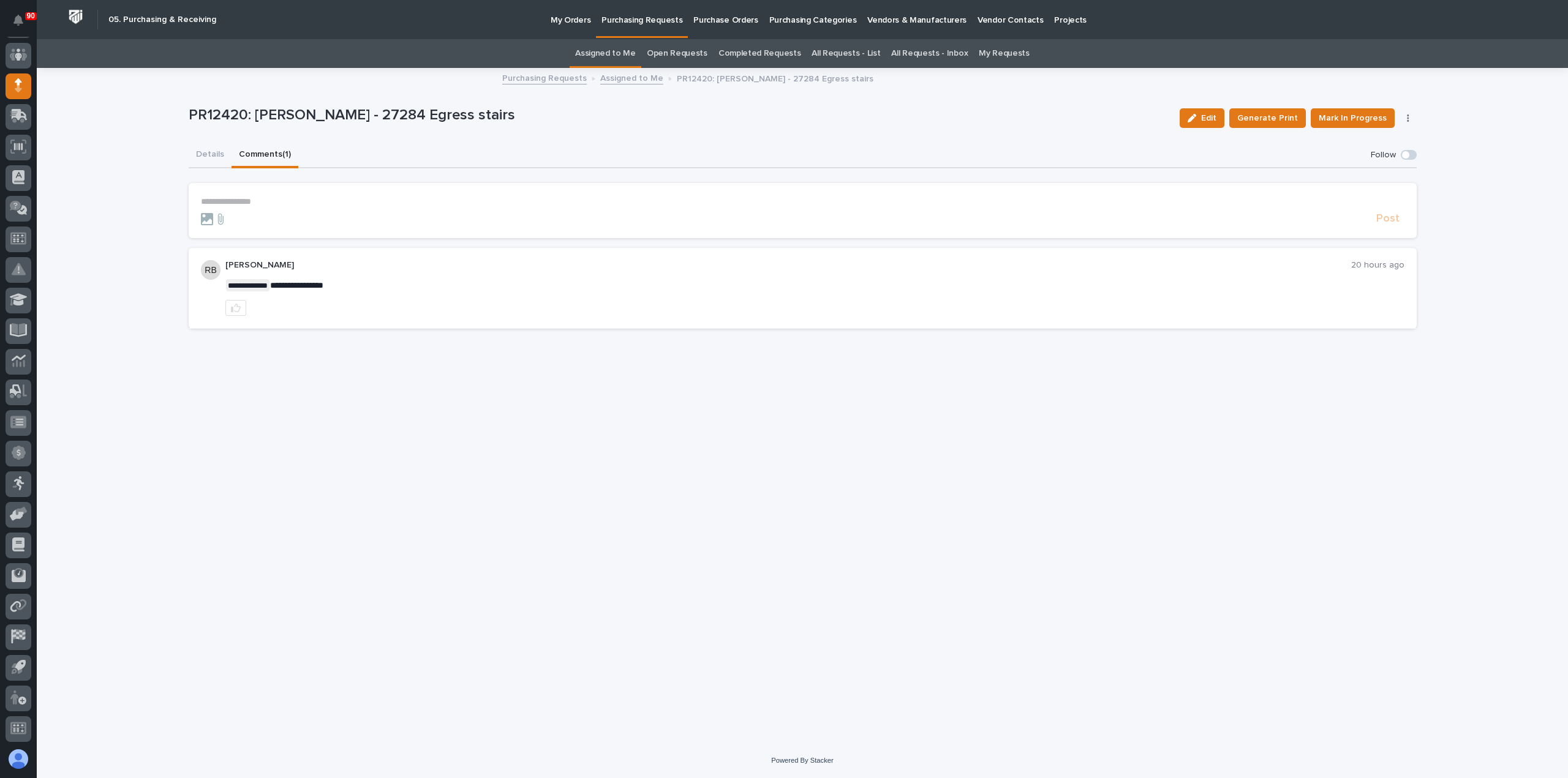
click at [265, 153] on button "Comments (1)" at bounding box center [264, 155] width 67 height 26
click at [221, 152] on button "Details" at bounding box center [209, 155] width 43 height 26
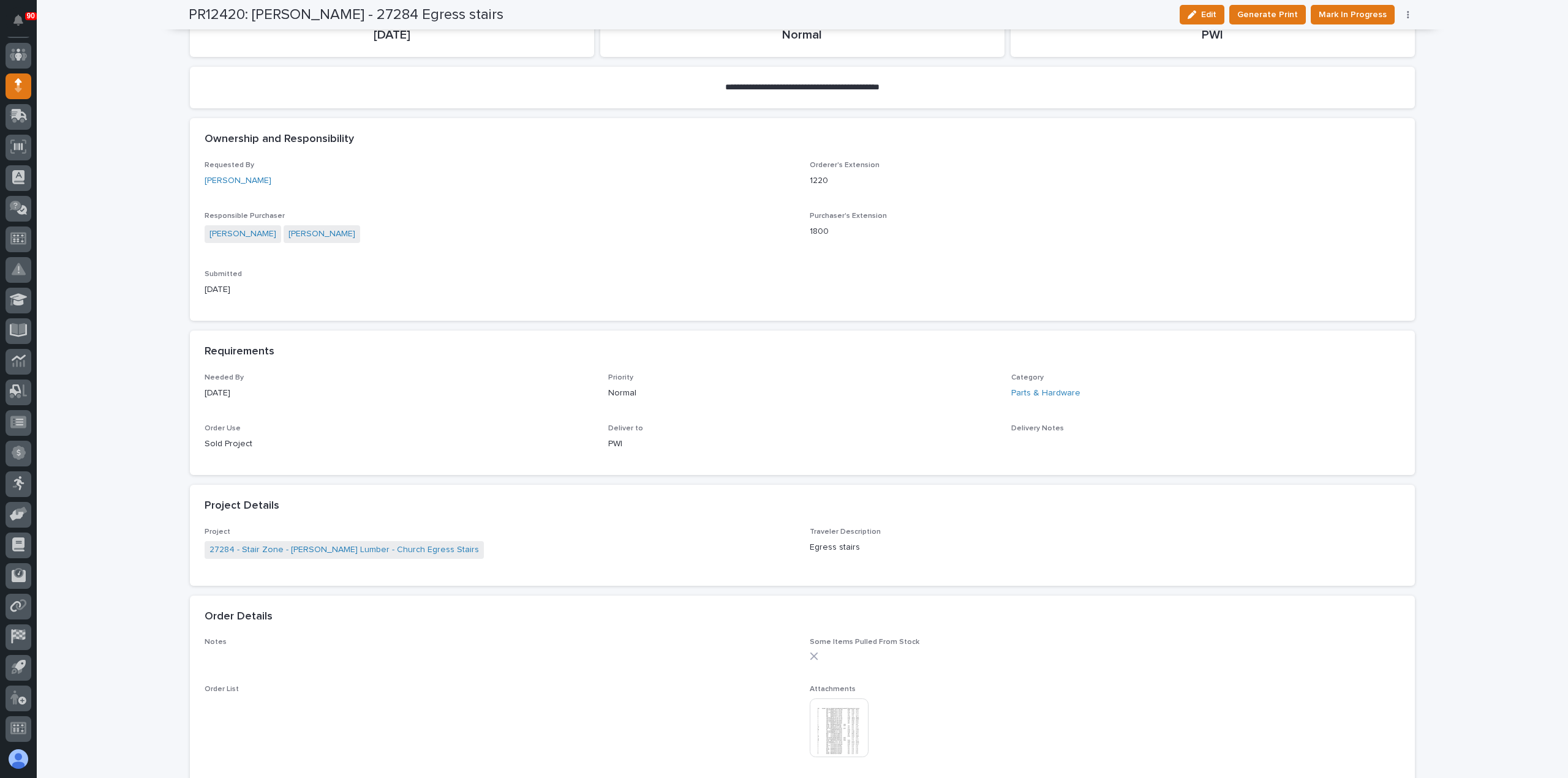
scroll to position [429, 0]
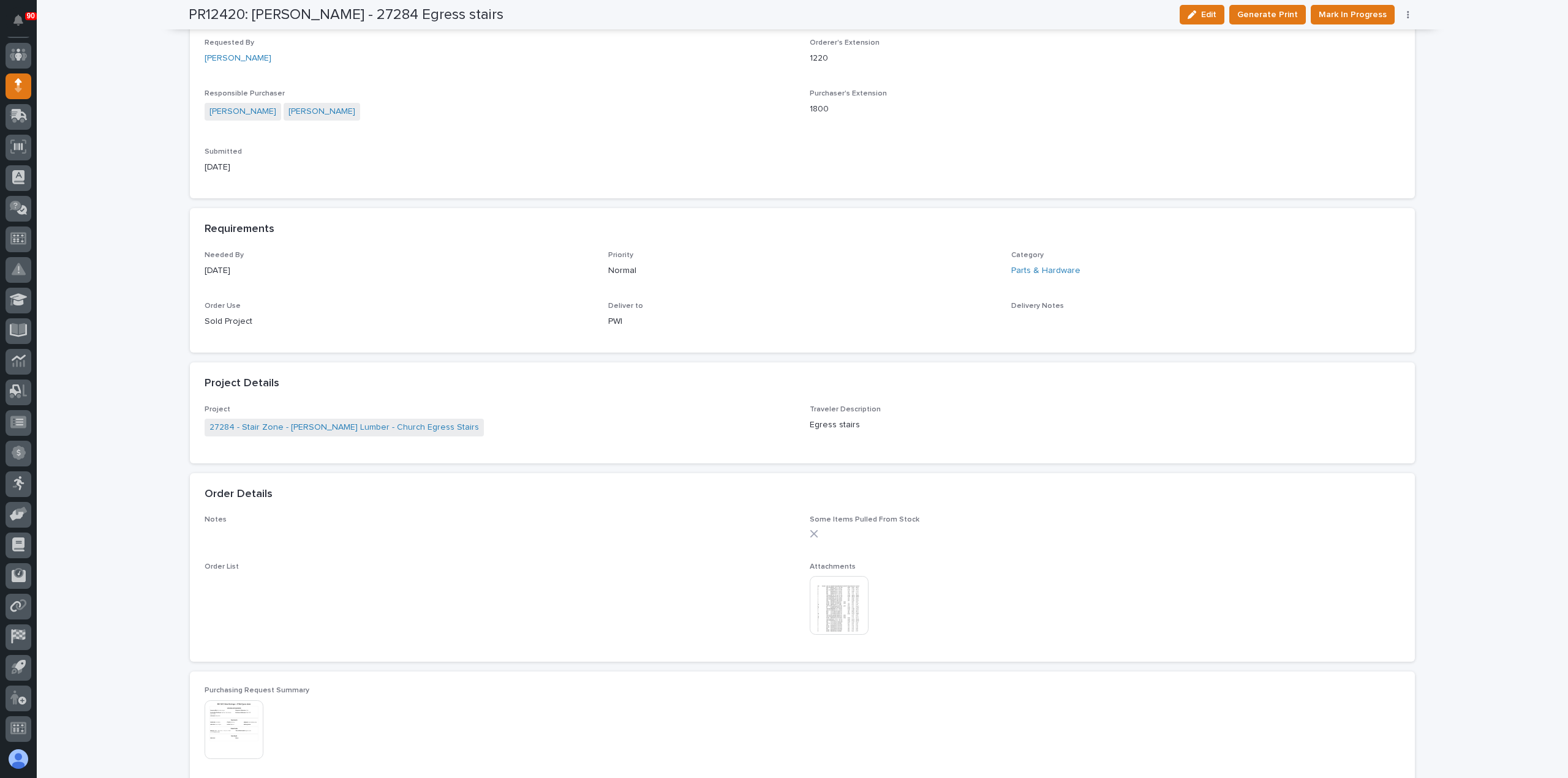
click at [833, 605] on img at bounding box center [839, 606] width 59 height 59
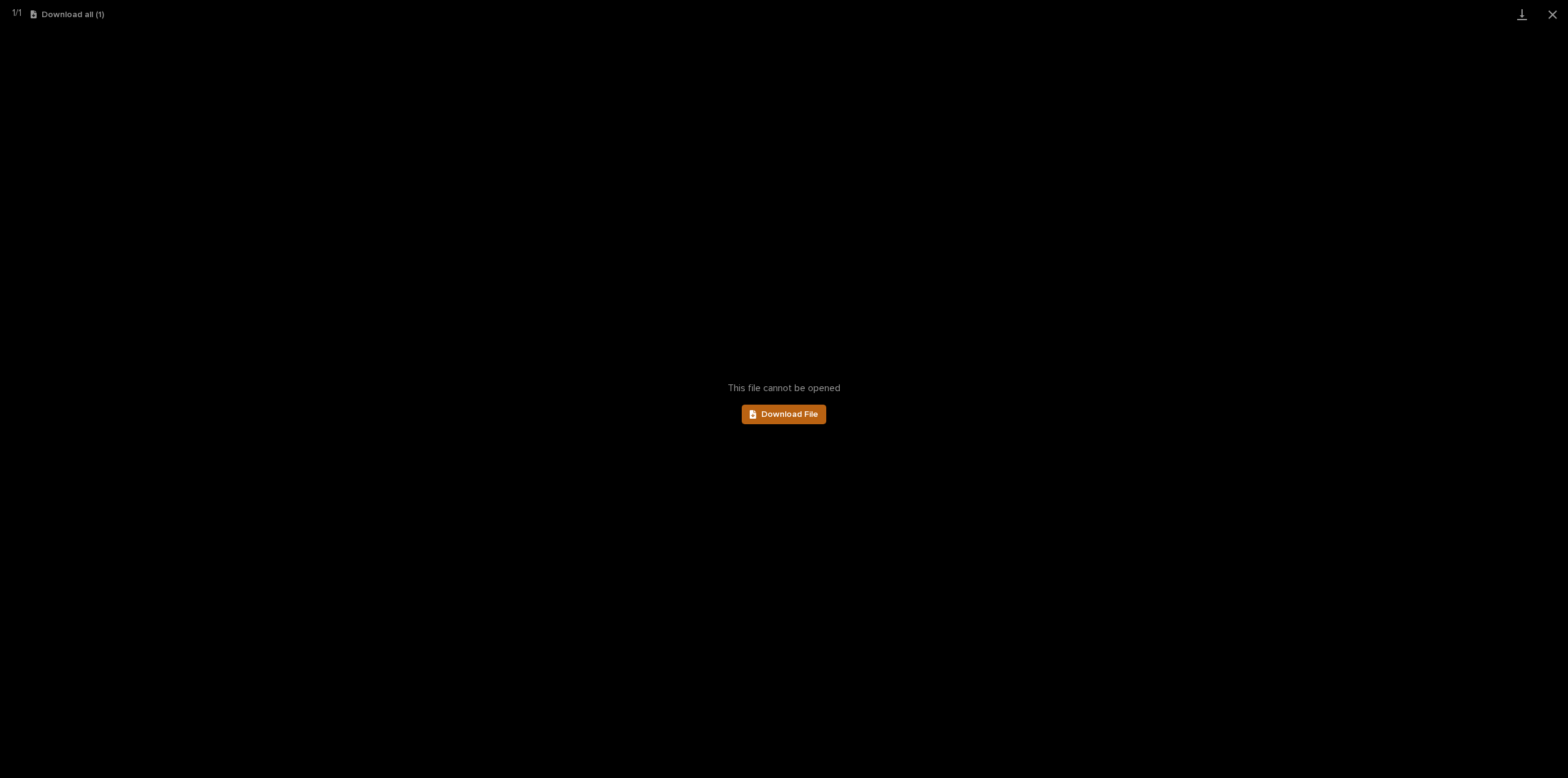
click at [783, 416] on span "Download File" at bounding box center [790, 415] width 57 height 8
click at [1553, 14] on button "Close gallery" at bounding box center [1553, 14] width 31 height 29
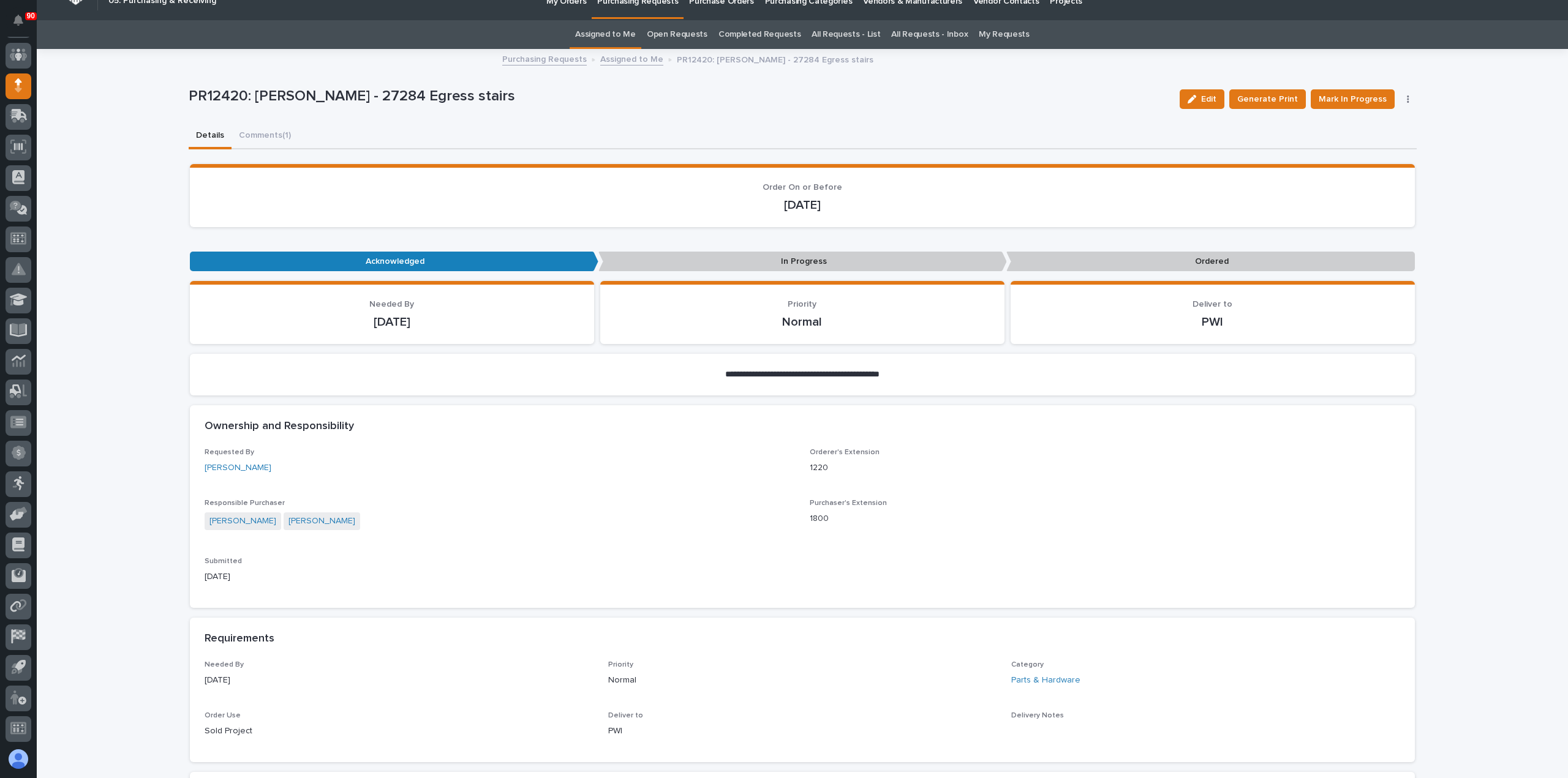
scroll to position [0, 0]
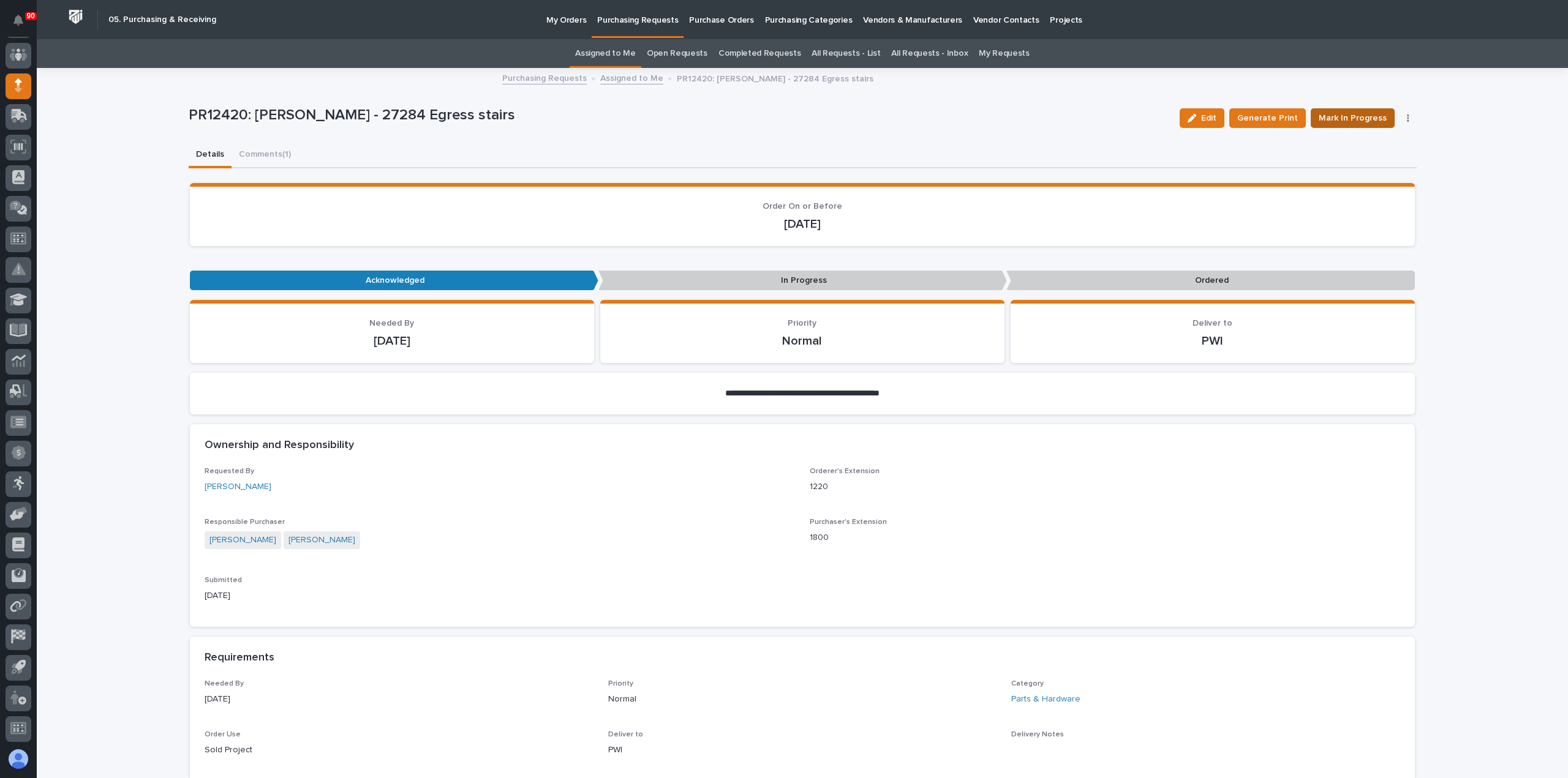
click at [1339, 112] on span "Mark In Progress" at bounding box center [1352, 118] width 68 height 15
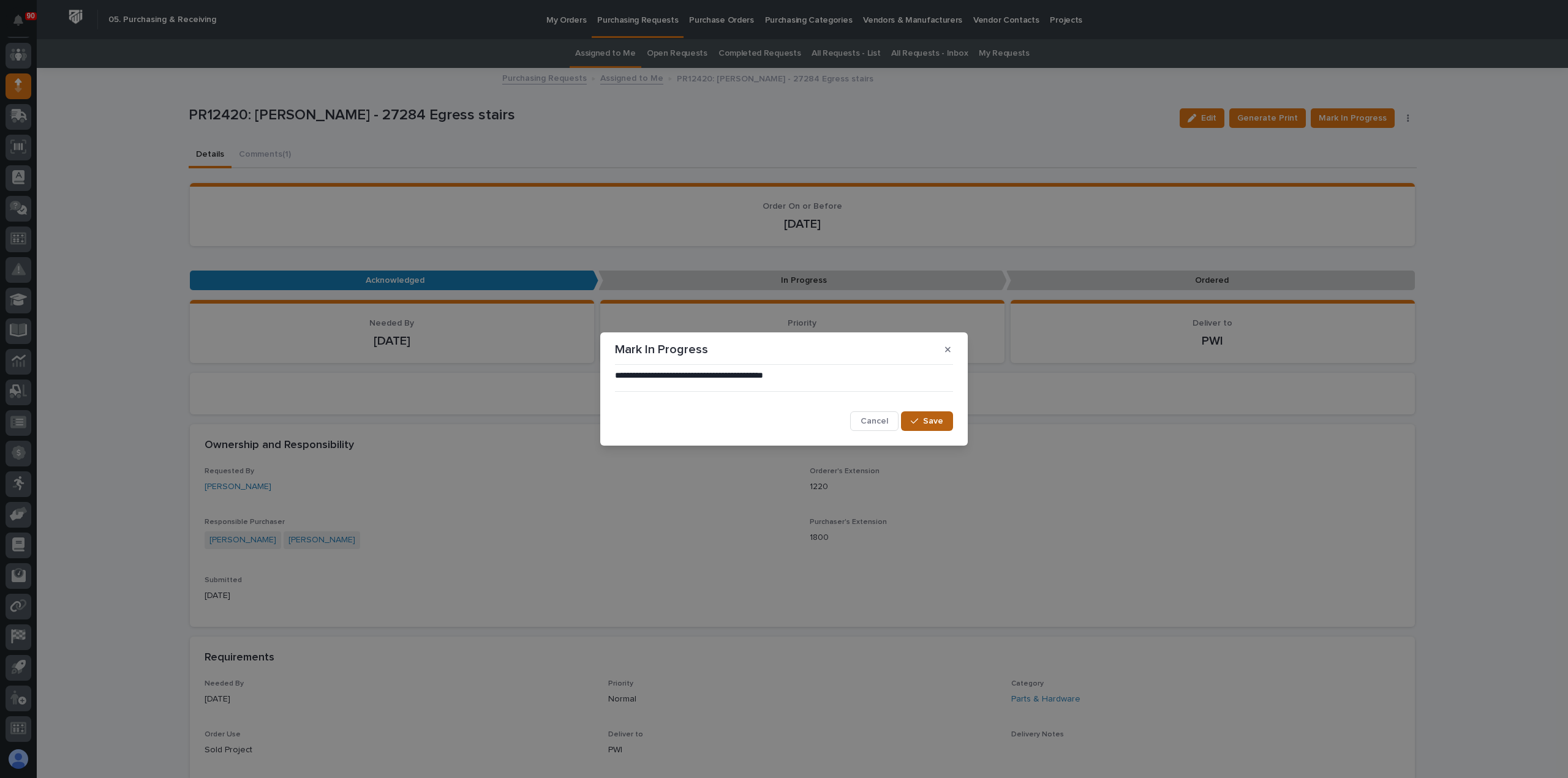
click at [937, 422] on span "Save" at bounding box center [933, 422] width 20 height 11
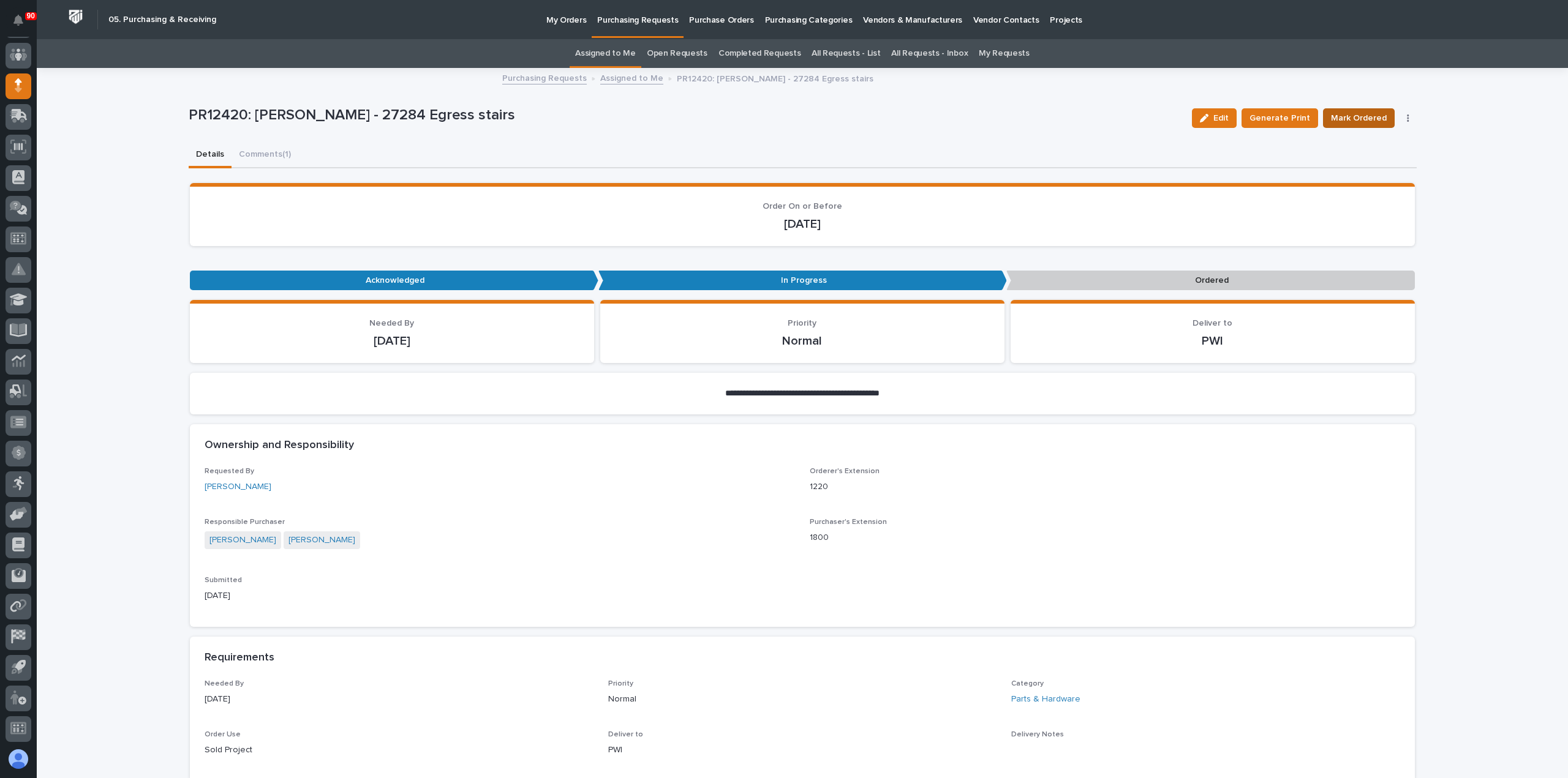
click at [1365, 116] on span "Mark Ordered" at bounding box center [1359, 118] width 56 height 15
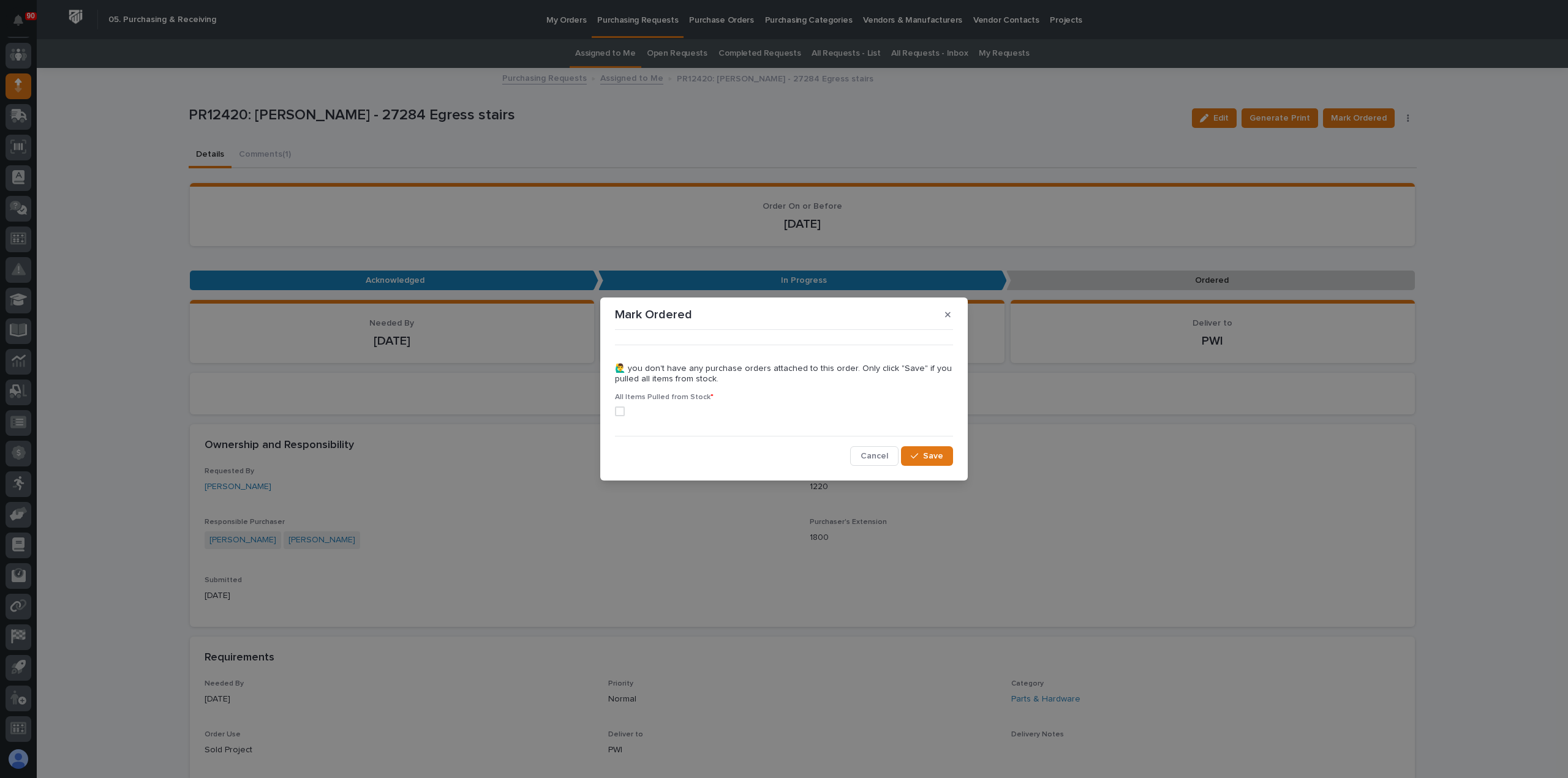
click at [617, 408] on span at bounding box center [620, 412] width 10 height 10
click at [931, 456] on span "Save" at bounding box center [933, 456] width 20 height 11
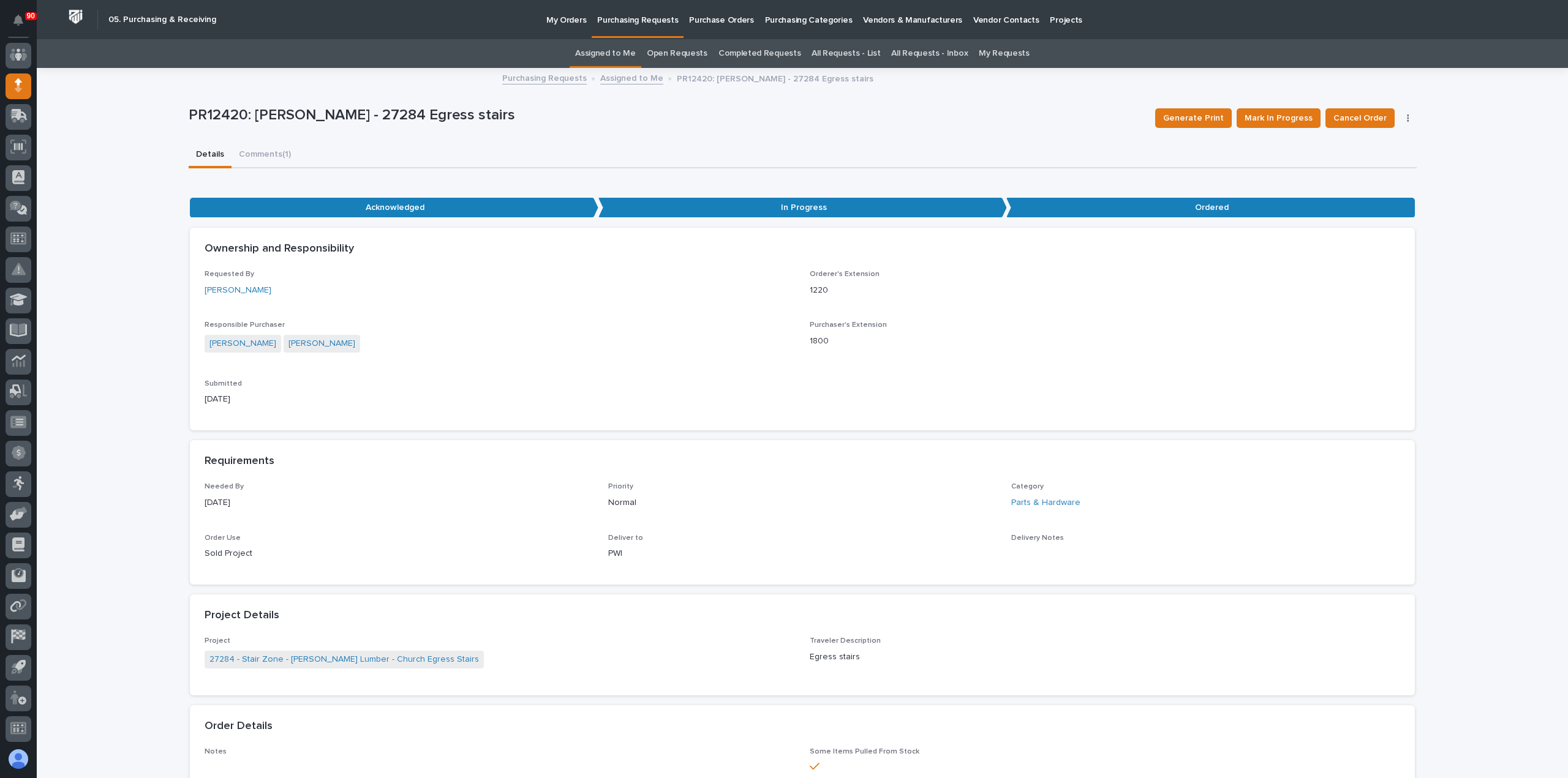
click at [654, 28] on link "Purchasing Requests" at bounding box center [638, 18] width 92 height 36
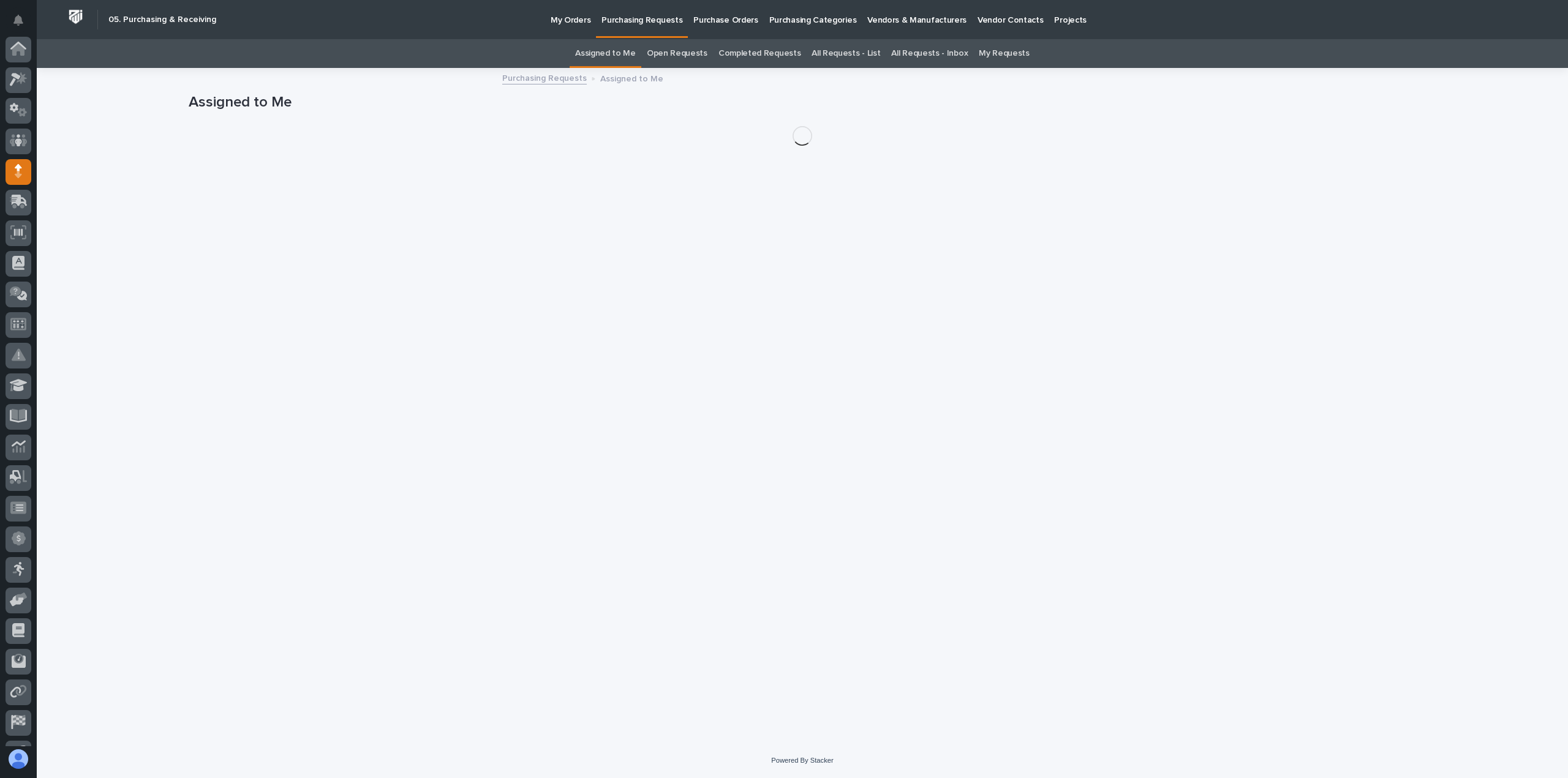
scroll to position [85, 0]
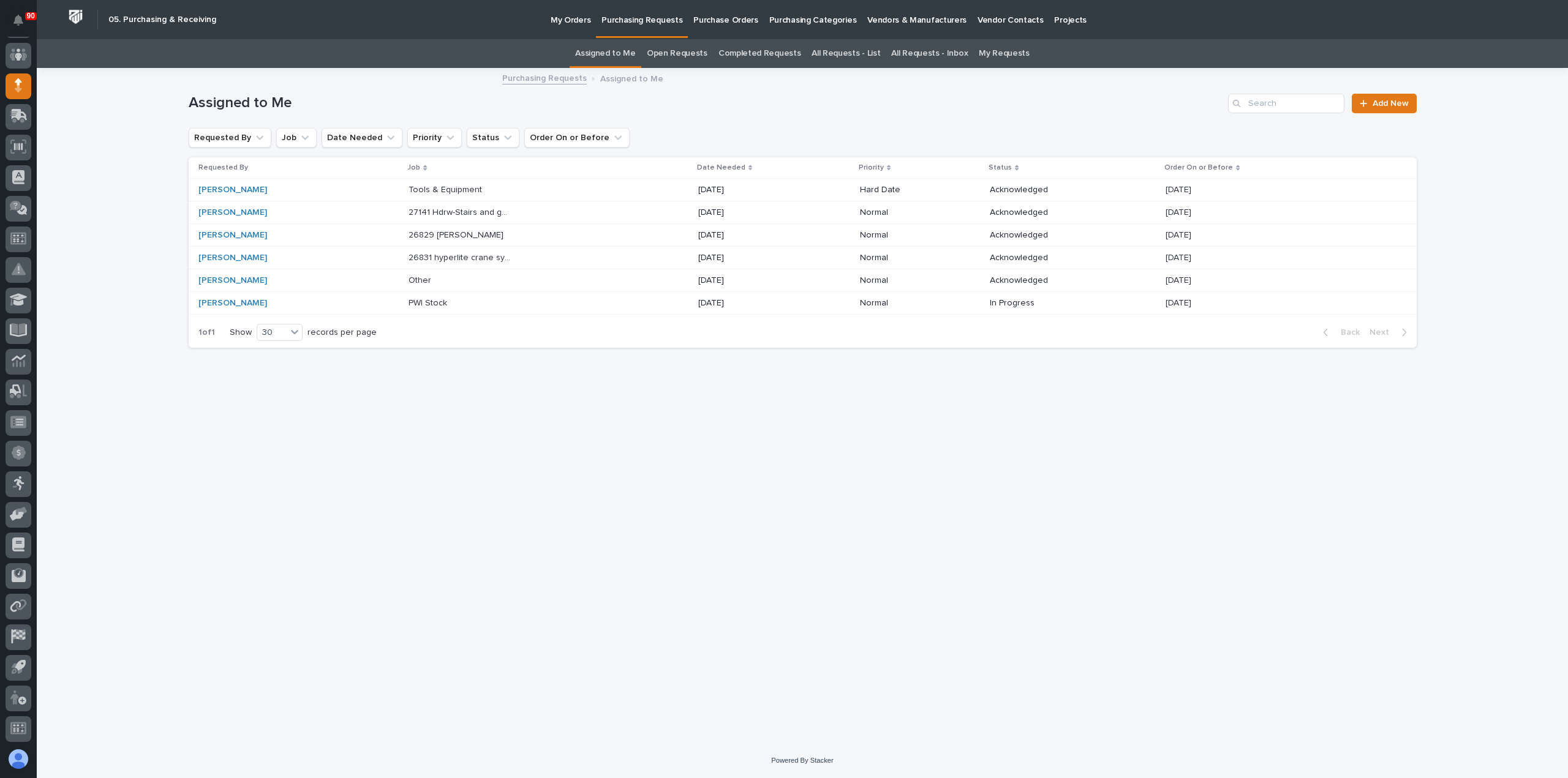
click at [468, 212] on p "27141 Hdrw-Stairs and guardrailing" at bounding box center [461, 211] width 105 height 13
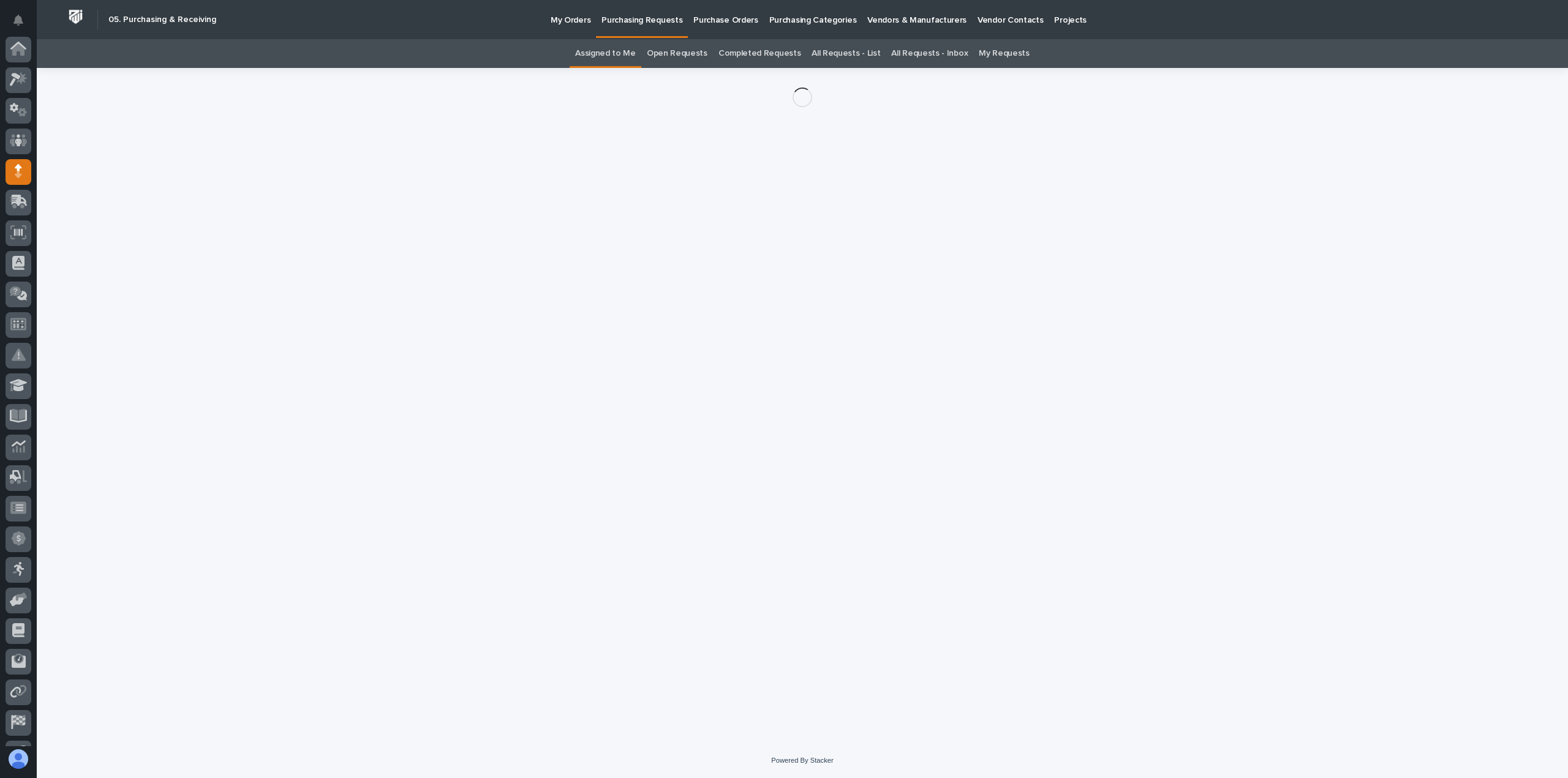
scroll to position [85, 0]
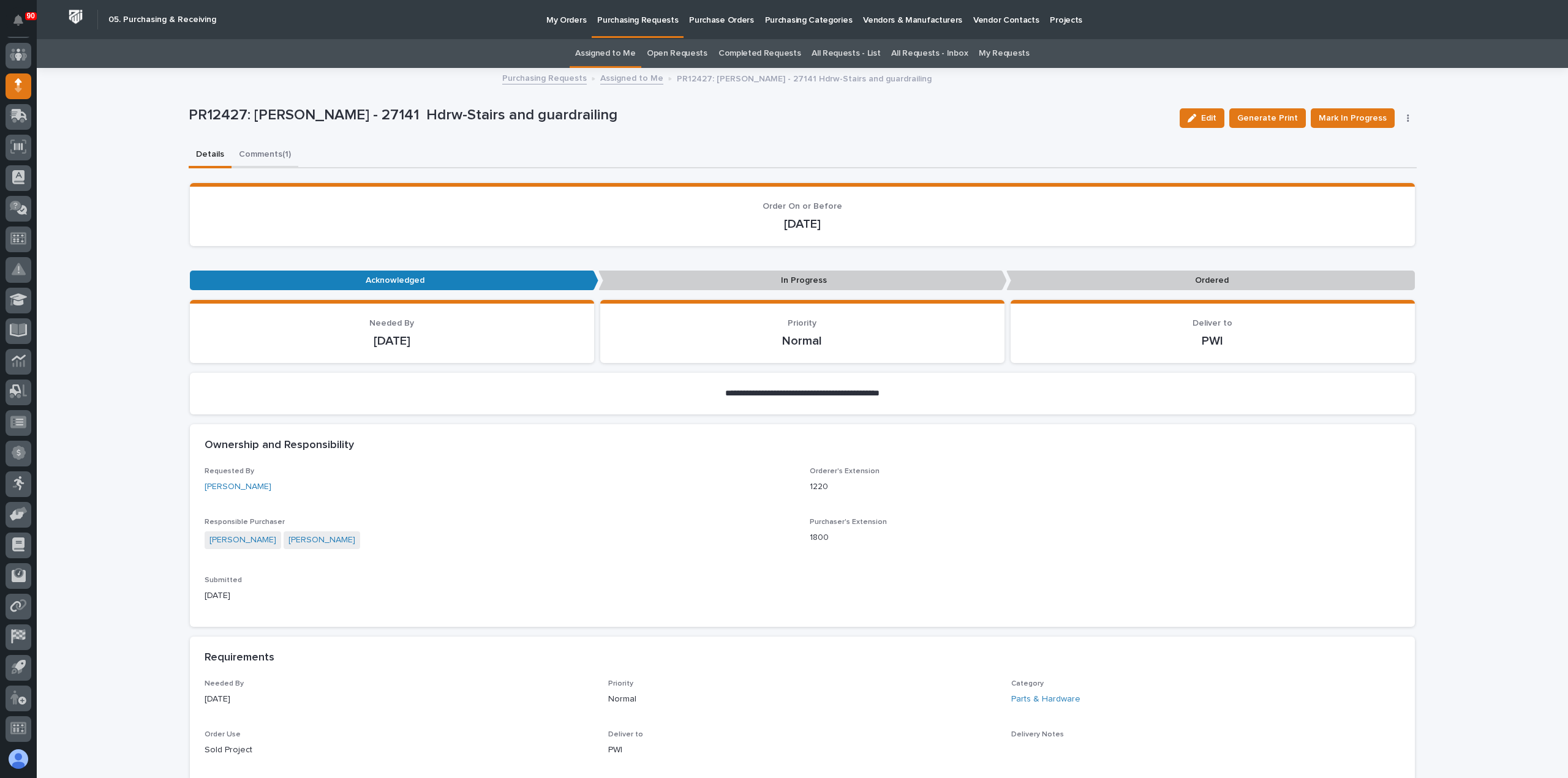
click at [266, 152] on button "Comments (1)" at bounding box center [264, 155] width 67 height 26
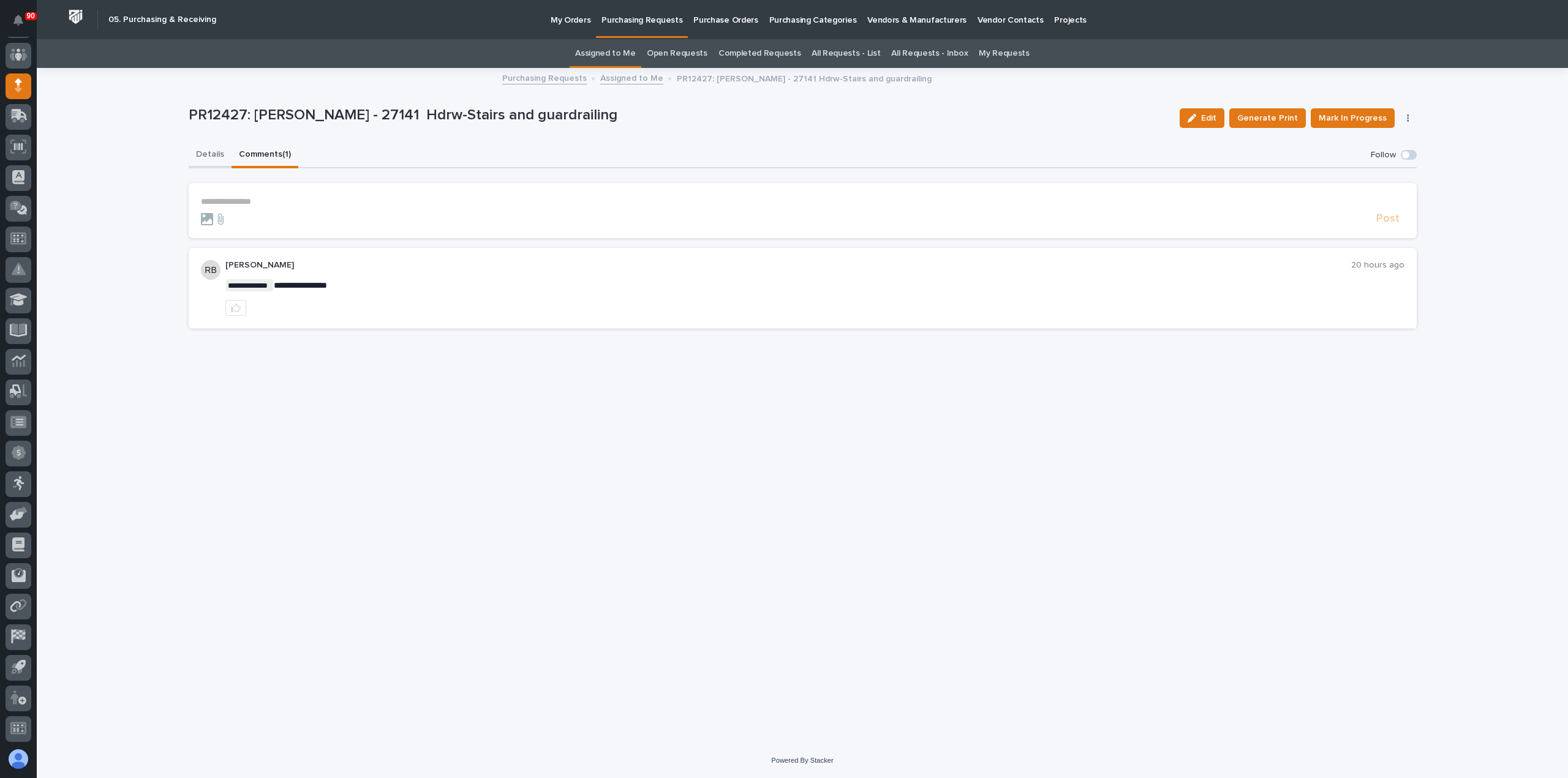
click at [209, 155] on button "Details" at bounding box center [209, 155] width 43 height 26
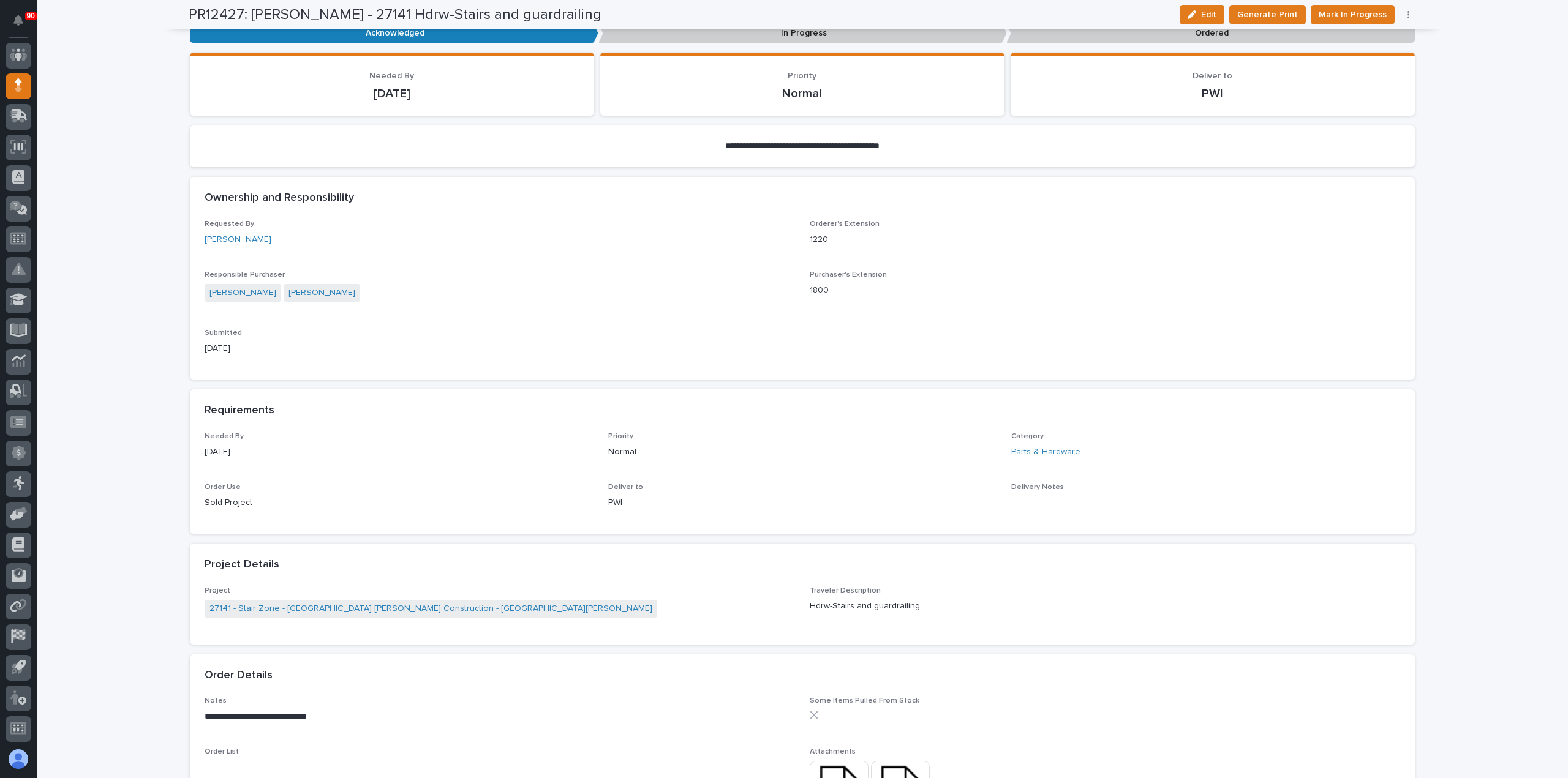
scroll to position [368, 0]
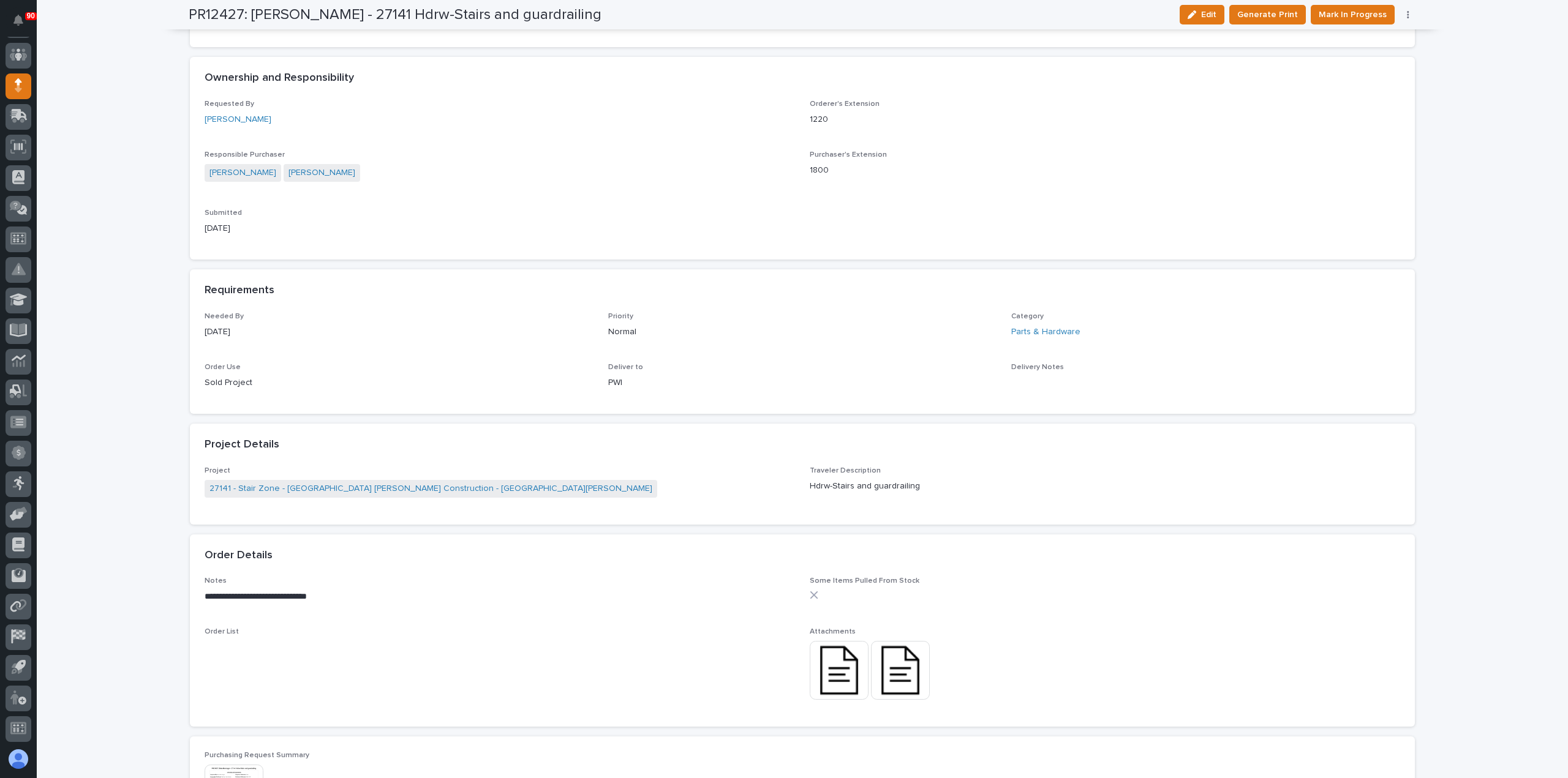
click at [840, 666] on img at bounding box center [839, 670] width 59 height 59
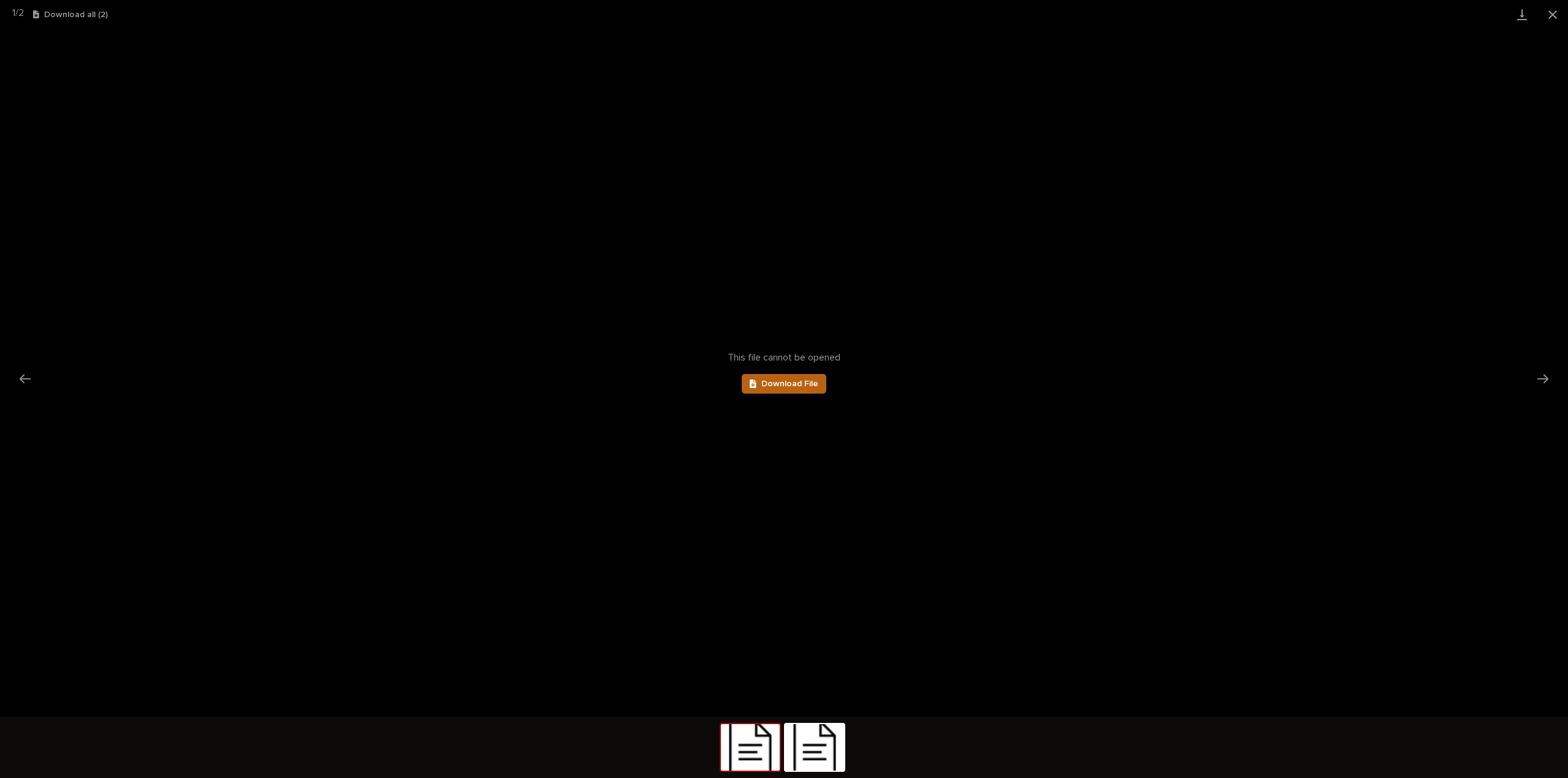
scroll to position [0, 0]
click at [781, 380] on span "Download File" at bounding box center [790, 384] width 57 height 8
click at [1546, 374] on button "Next slide" at bounding box center [1543, 379] width 26 height 24
click at [794, 382] on span "Download File" at bounding box center [790, 384] width 57 height 8
click at [1552, 12] on button "Close gallery" at bounding box center [1553, 14] width 31 height 29
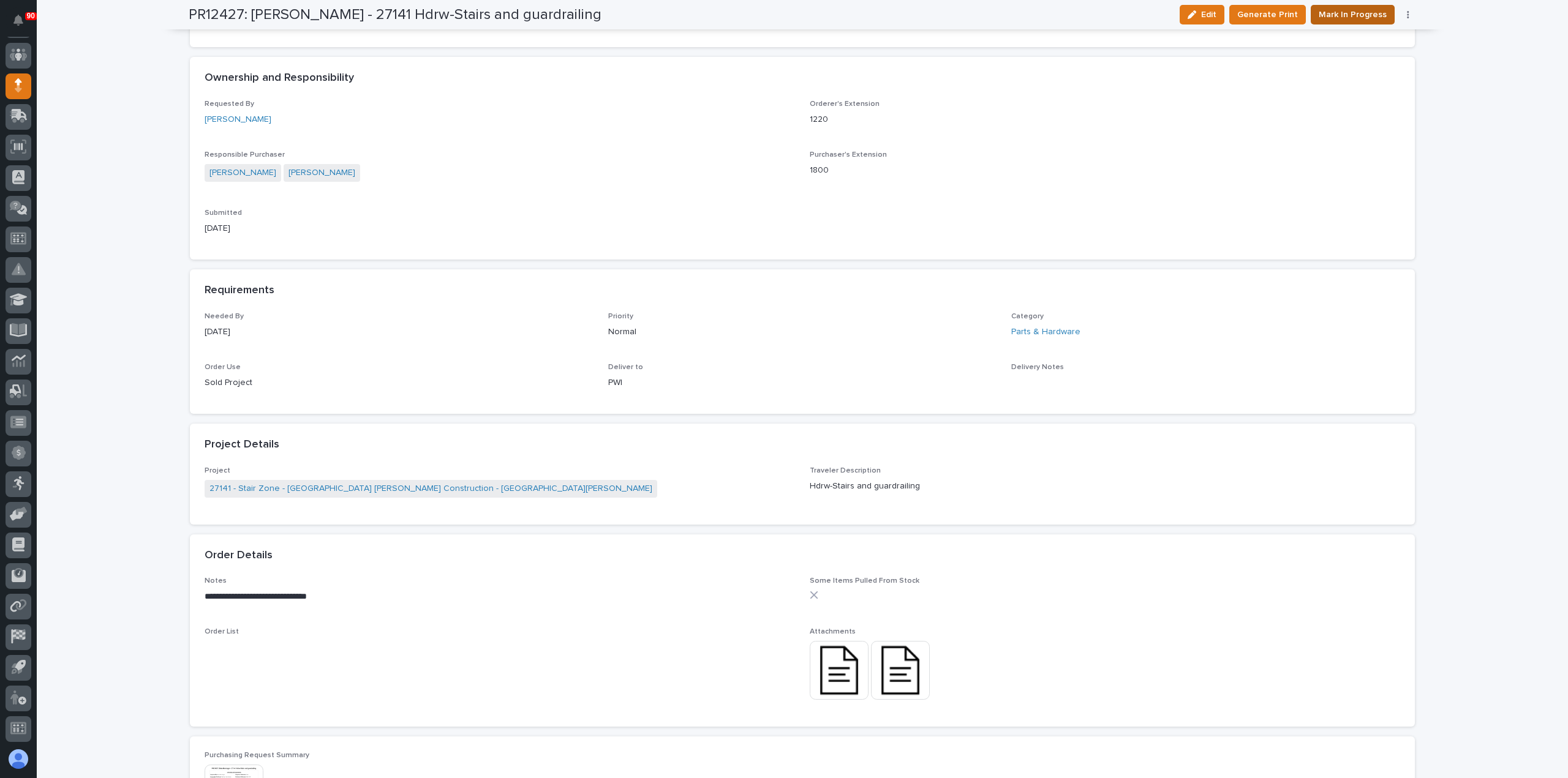
click at [1363, 13] on span "Mark In Progress" at bounding box center [1352, 14] width 68 height 15
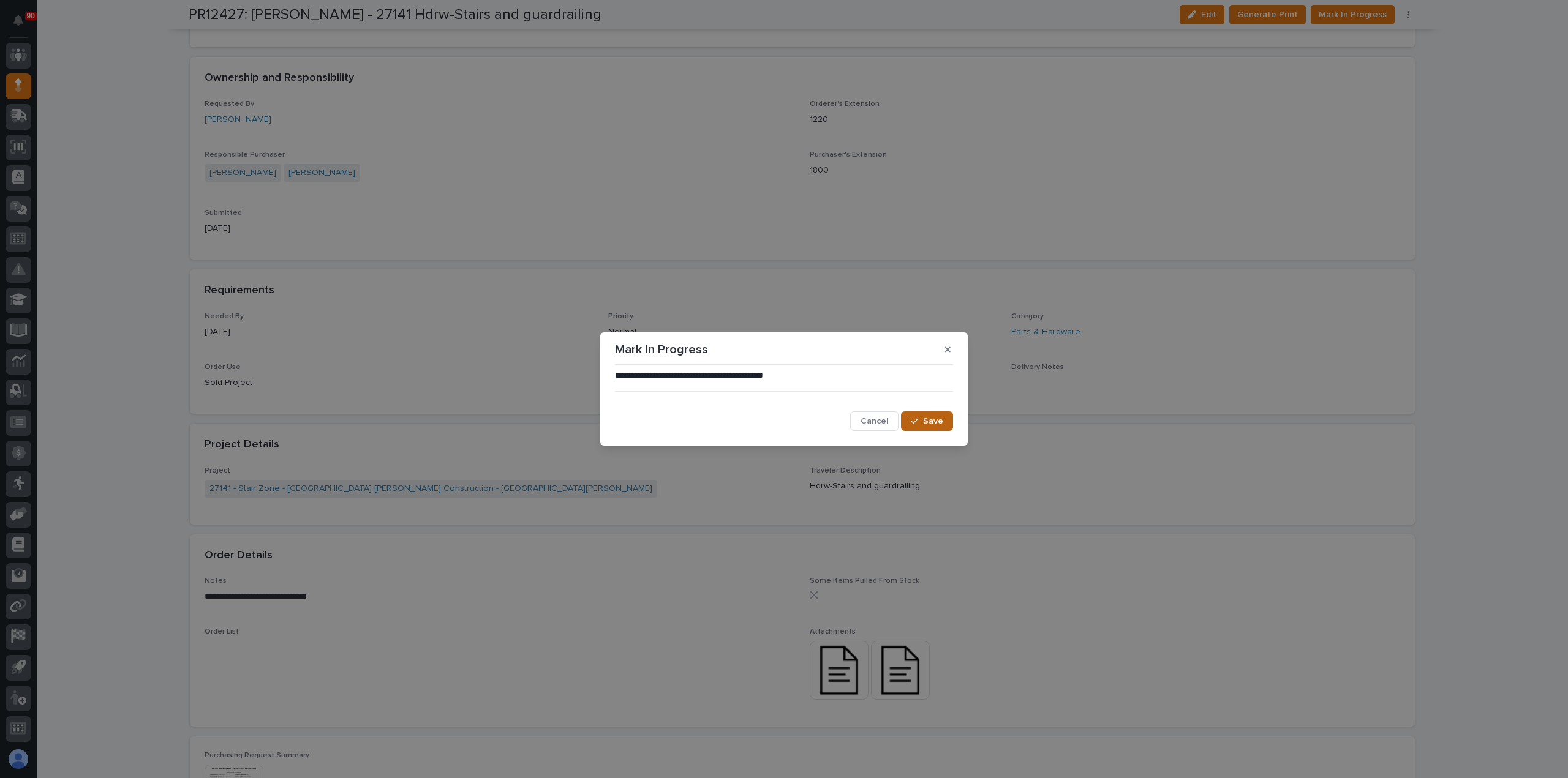
click at [923, 415] on button "Save" at bounding box center [927, 422] width 52 height 20
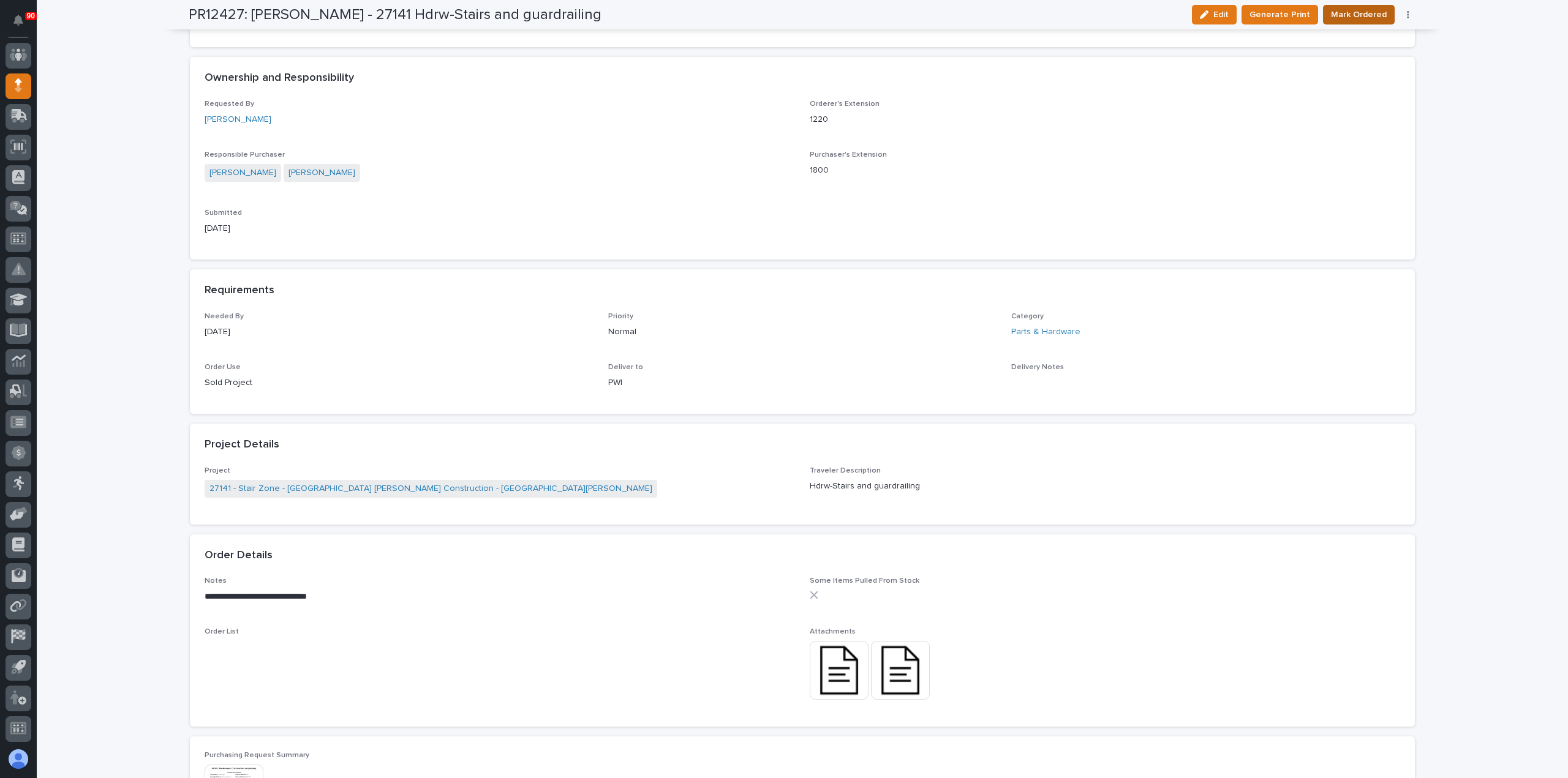
click at [1370, 12] on span "Mark Ordered" at bounding box center [1359, 14] width 56 height 15
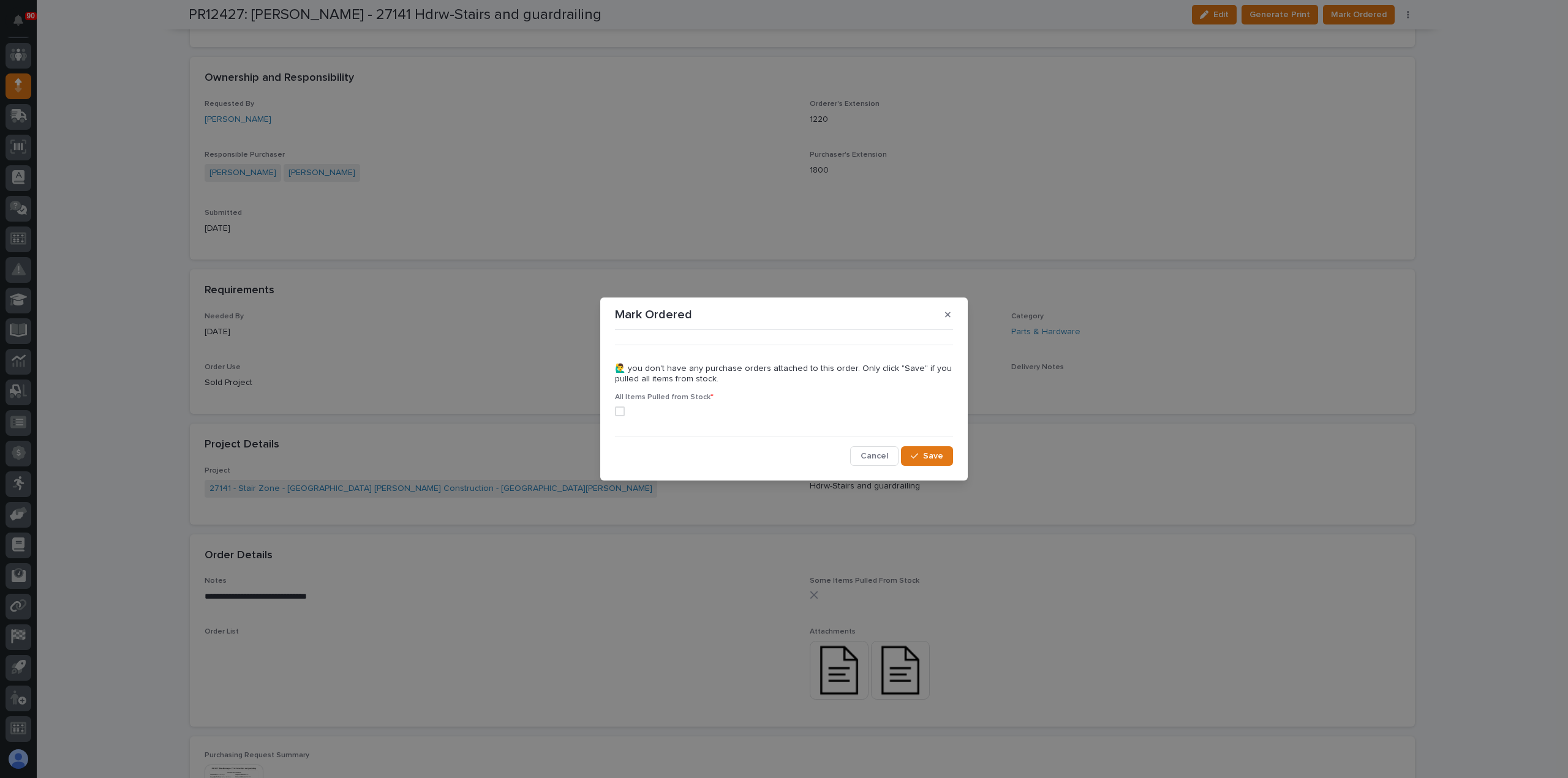
drag, startPoint x: 619, startPoint y: 410, endPoint x: 641, endPoint y: 420, distance: 24.2
click at [619, 410] on span at bounding box center [620, 412] width 10 height 10
click at [923, 455] on div "button" at bounding box center [916, 456] width 12 height 8
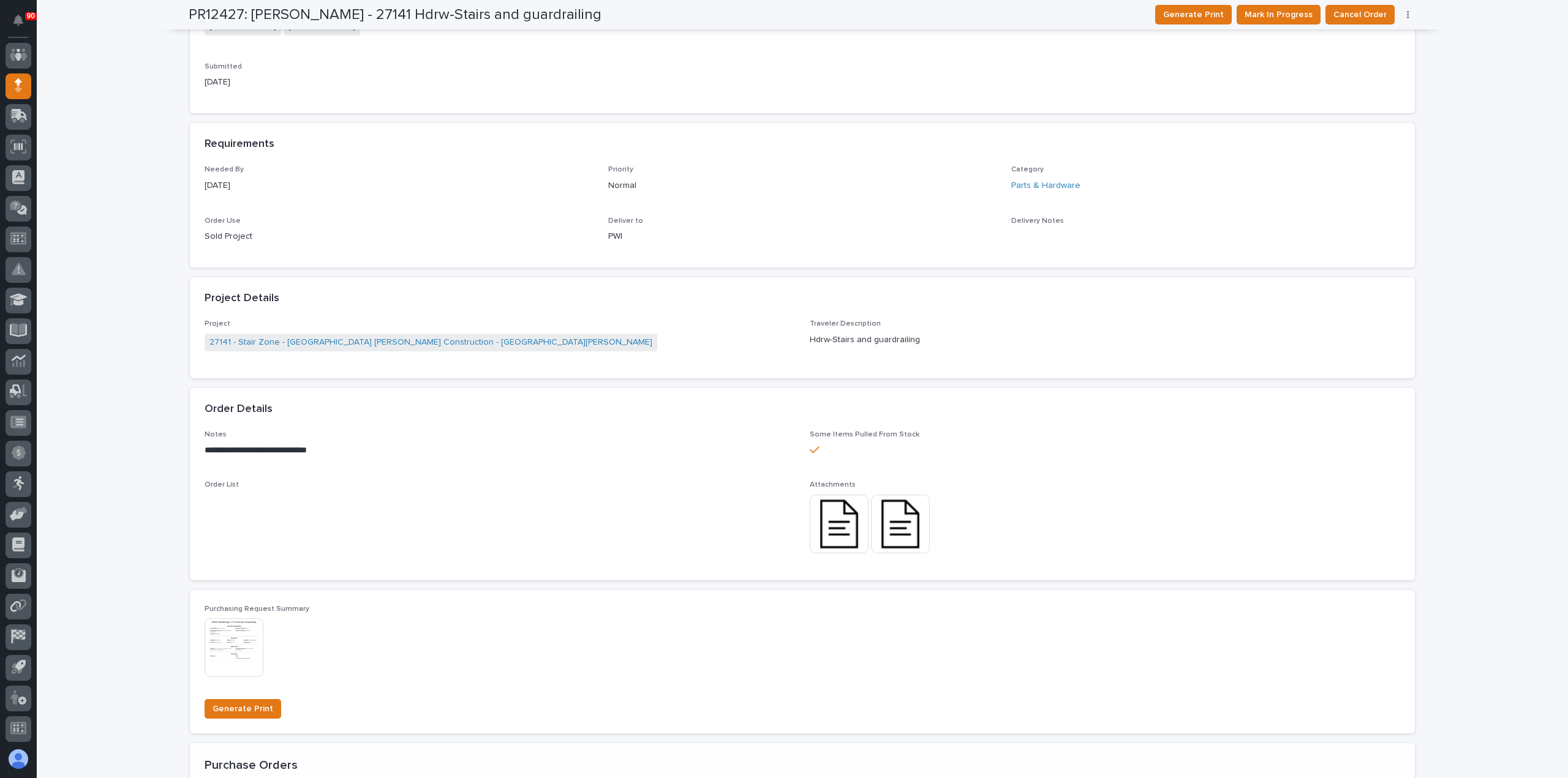
scroll to position [330, 0]
